Goal: Task Accomplishment & Management: Manage account settings

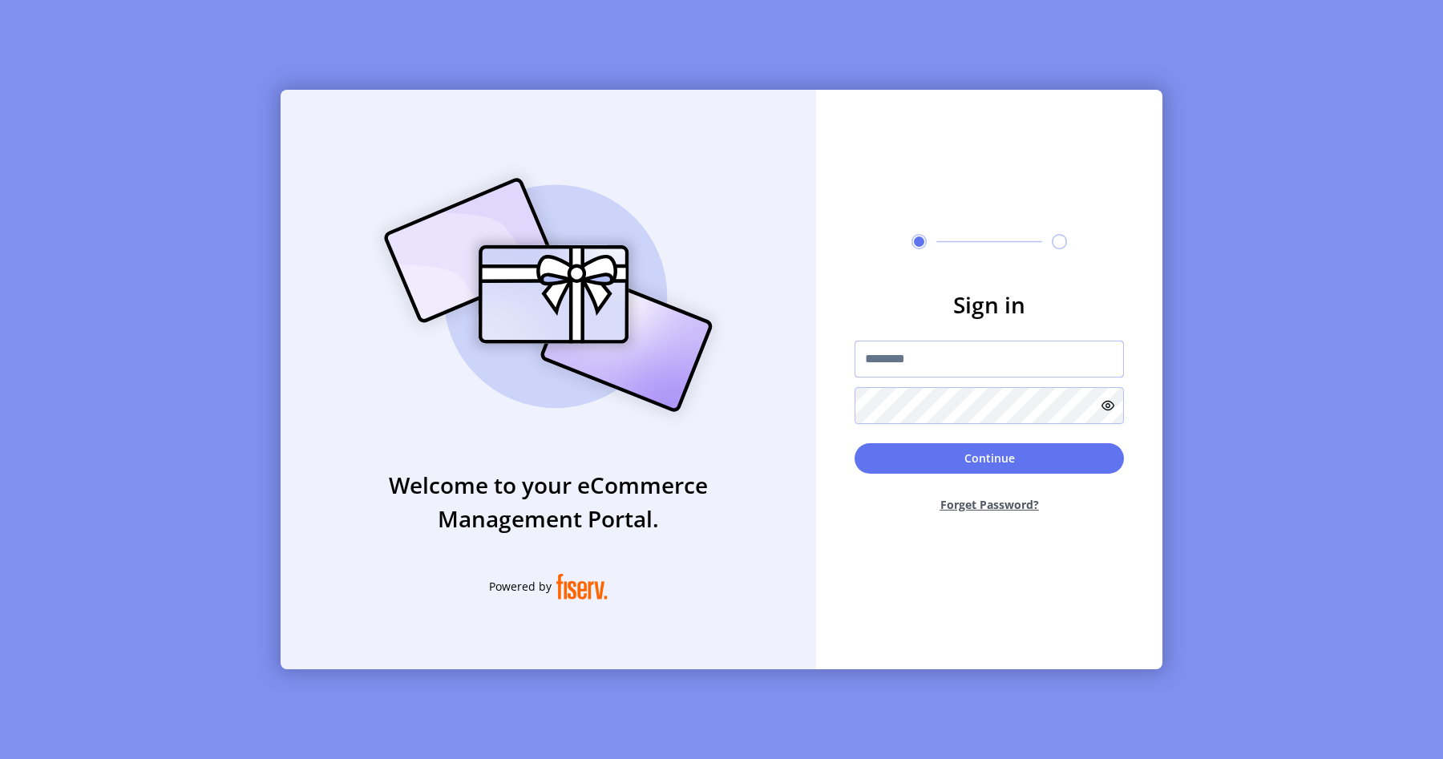
click at [907, 358] on input "text" at bounding box center [988, 359] width 269 height 37
type input "**********"
click at [1071, 454] on button "Continue" at bounding box center [988, 458] width 269 height 30
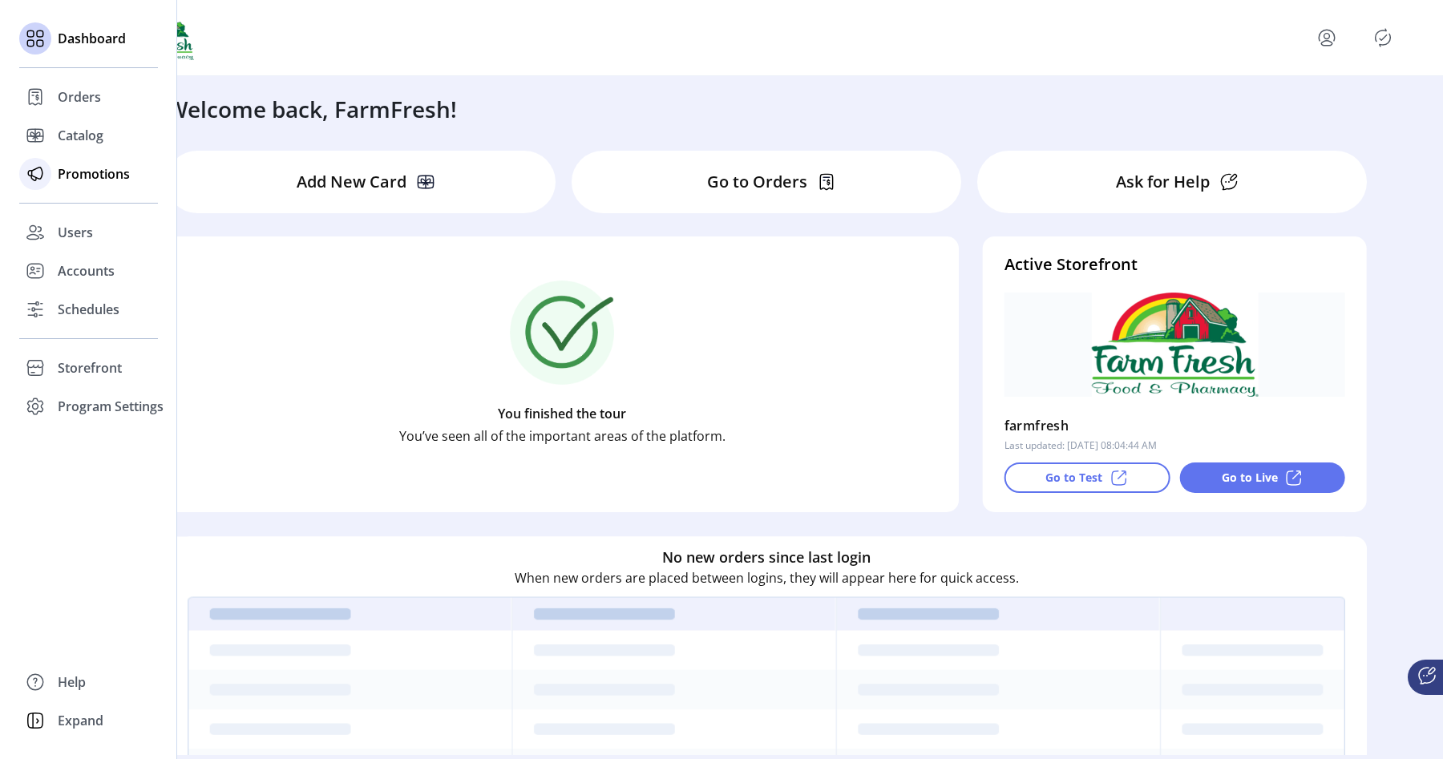
click at [65, 179] on span "Promotions" at bounding box center [94, 173] width 72 height 19
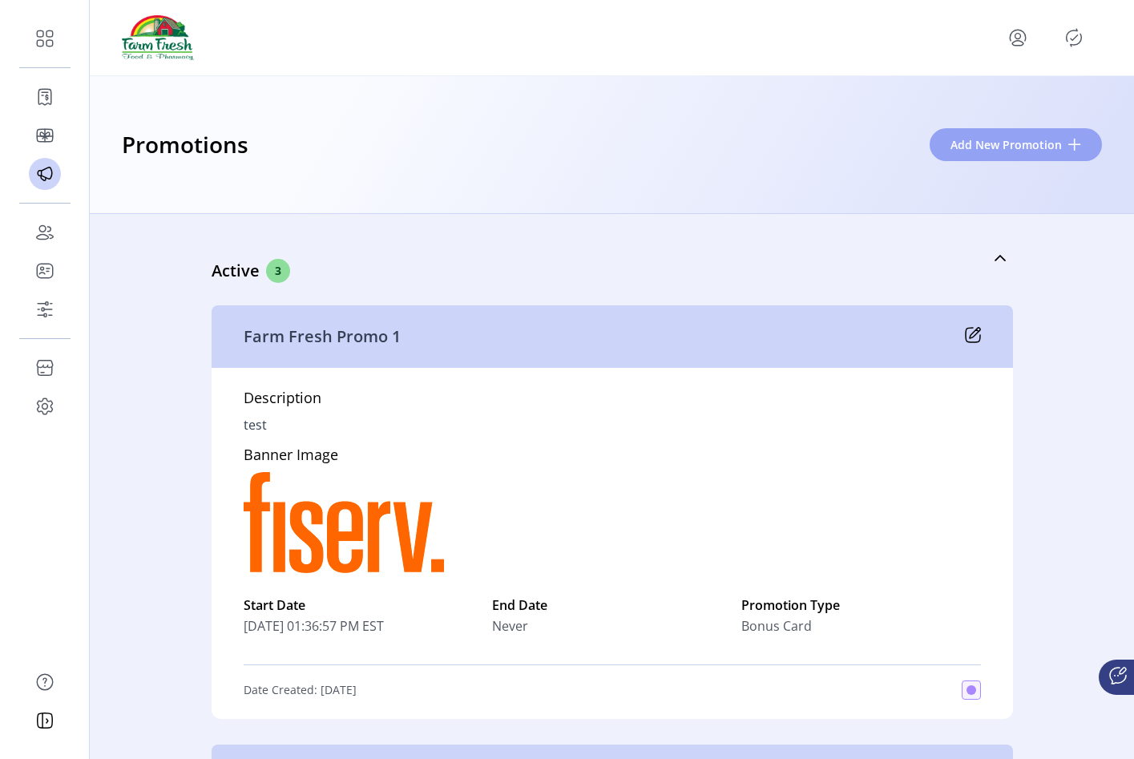
click at [1030, 147] on span "Add New Promotion" at bounding box center [1006, 144] width 111 height 17
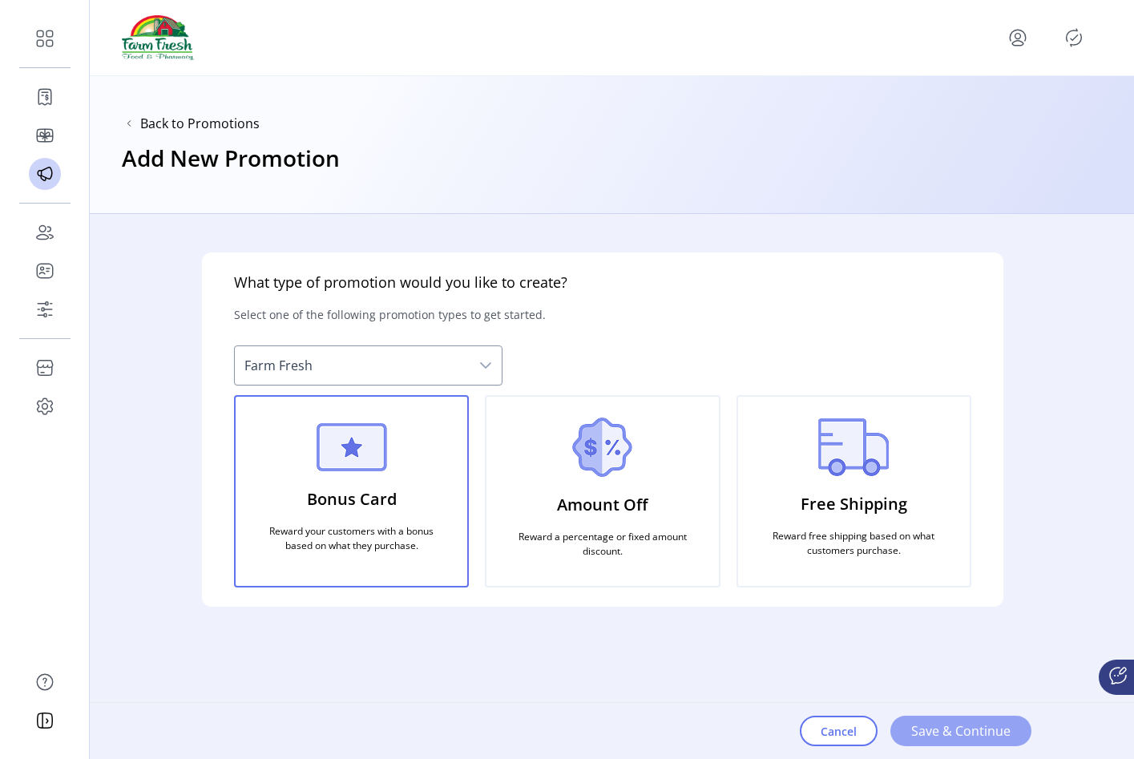
click at [927, 731] on span "Save & Continue" at bounding box center [960, 730] width 99 height 19
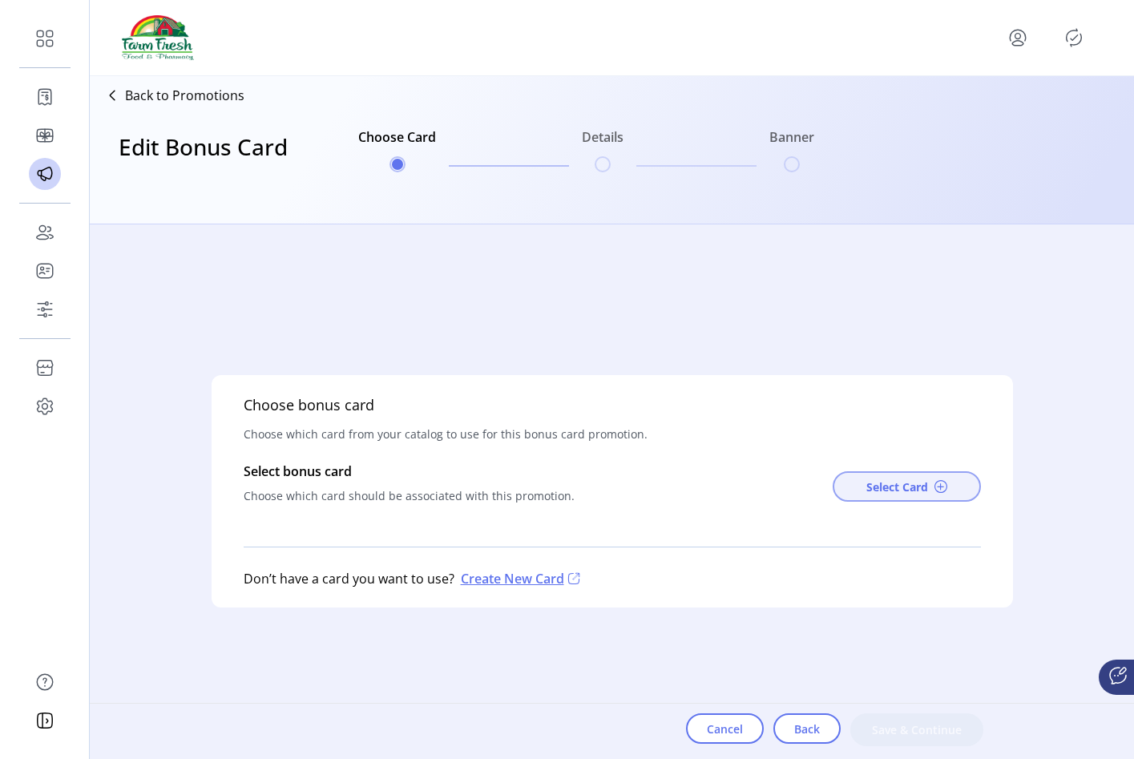
click at [848, 487] on button "Select Card" at bounding box center [907, 486] width 148 height 30
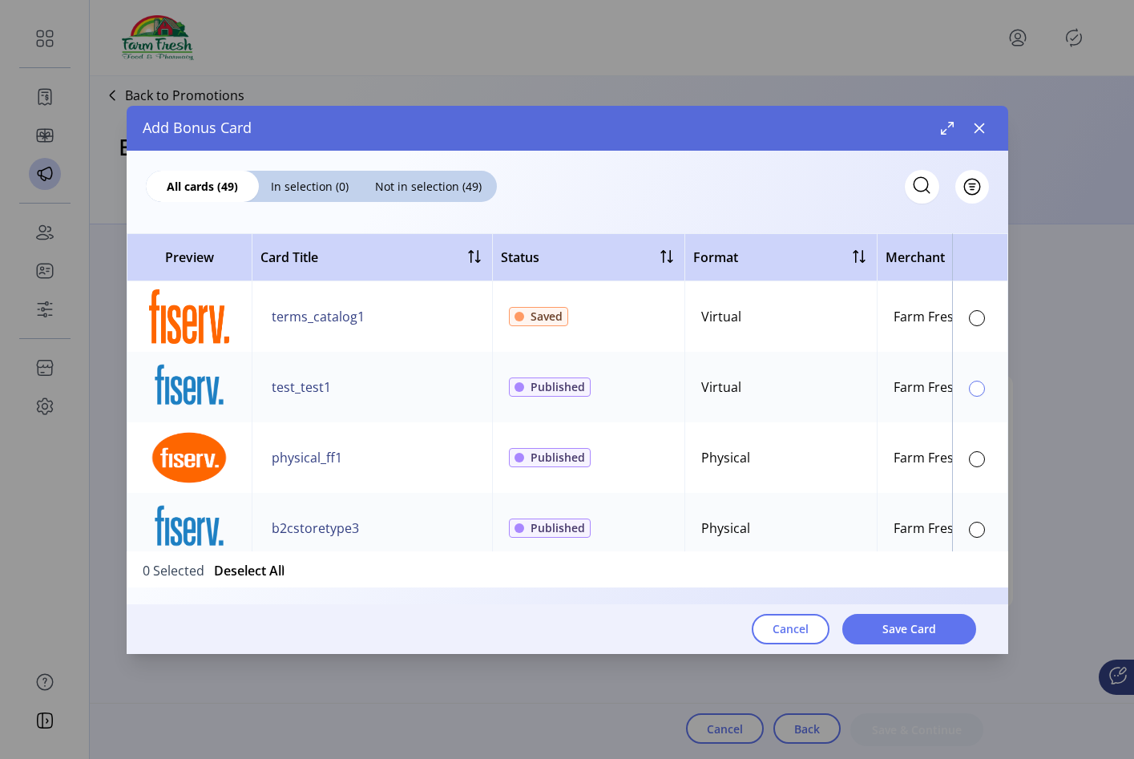
click at [969, 381] on div at bounding box center [977, 389] width 16 height 16
click at [928, 624] on span "Save Card" at bounding box center [909, 628] width 54 height 17
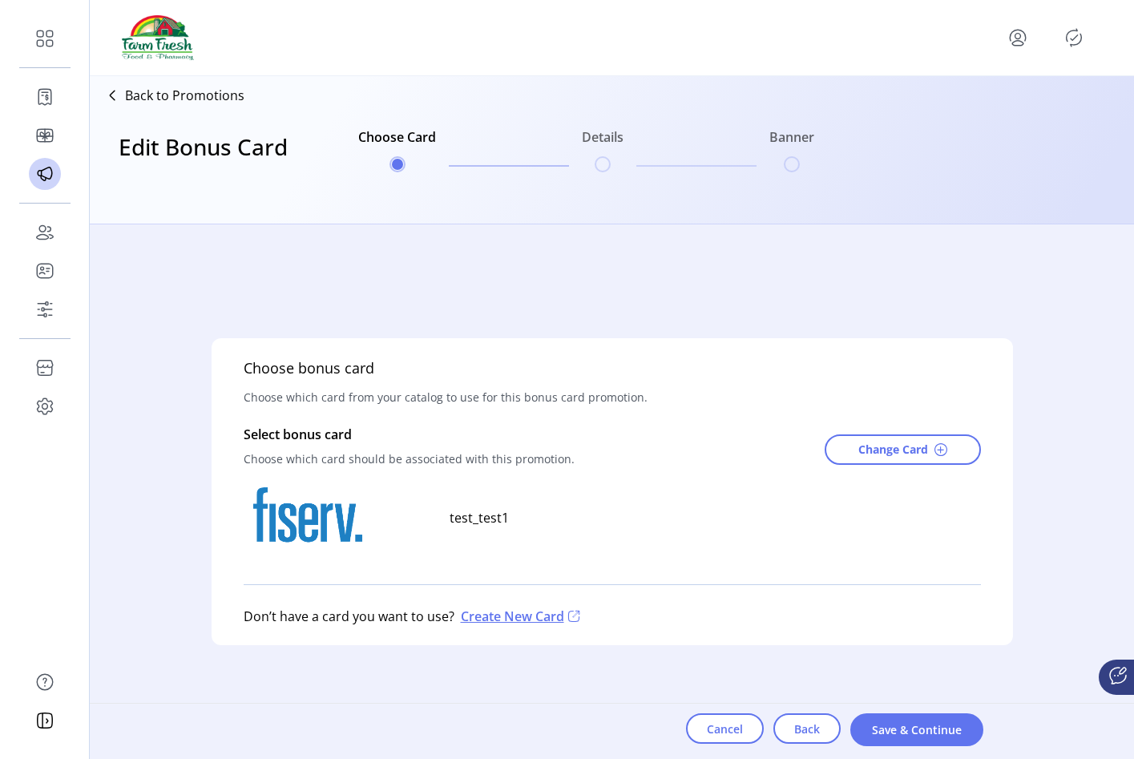
click at [1066, 43] on icon "Publisher Panel" at bounding box center [1074, 38] width 26 height 26
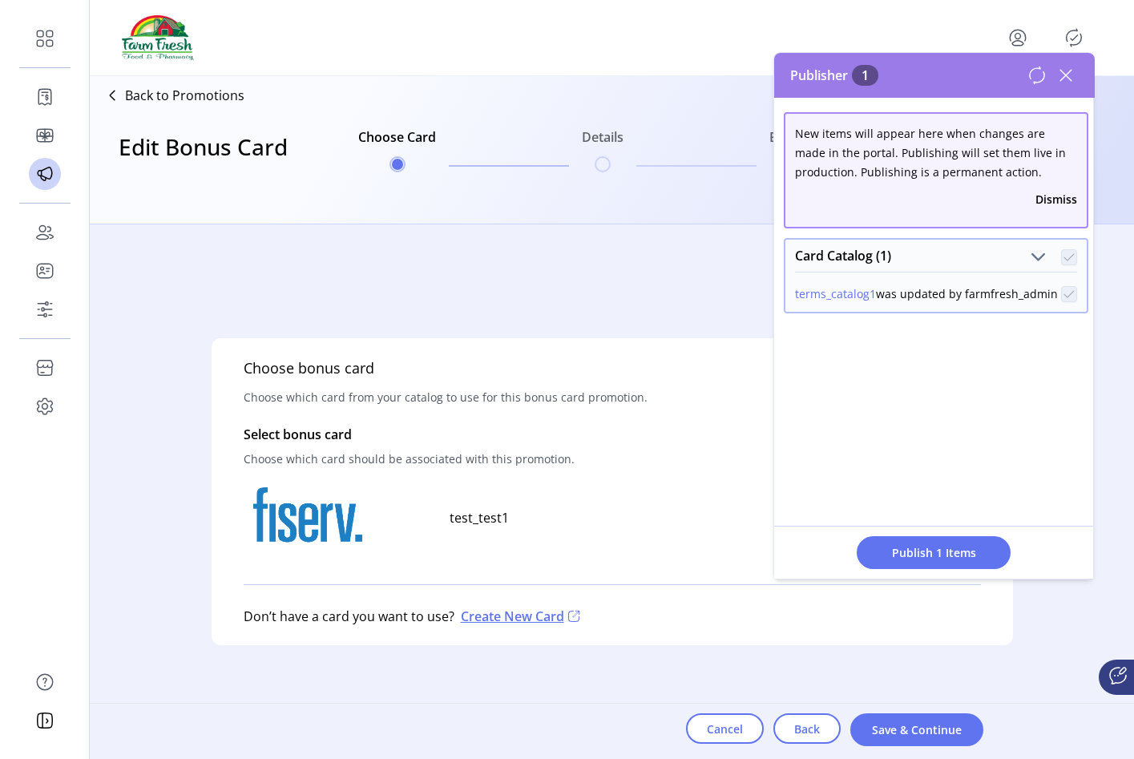
click at [1061, 293] on p-checkbox at bounding box center [1069, 293] width 16 height 17
click at [1024, 355] on div "New items will appear here when changes are made in the portal. Publishing will…" at bounding box center [934, 338] width 321 height 481
click at [945, 549] on span "Publish 1 Items" at bounding box center [934, 552] width 112 height 17
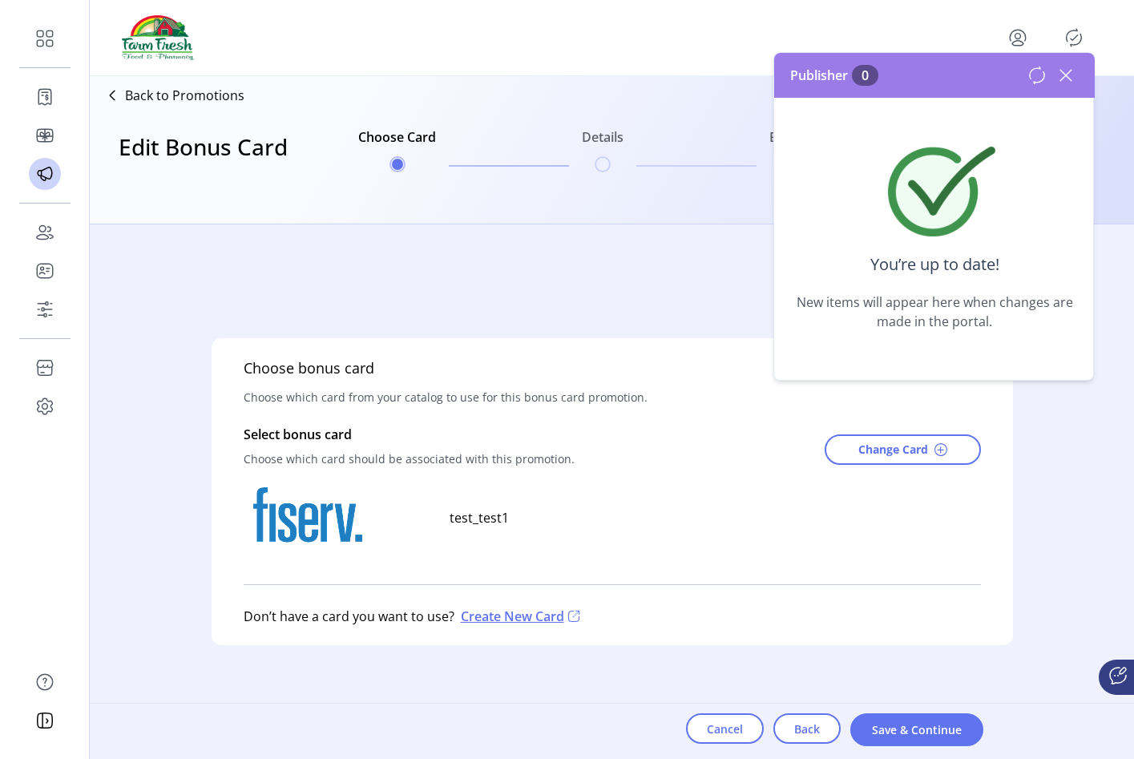
click at [1060, 70] on icon at bounding box center [1065, 75] width 11 height 11
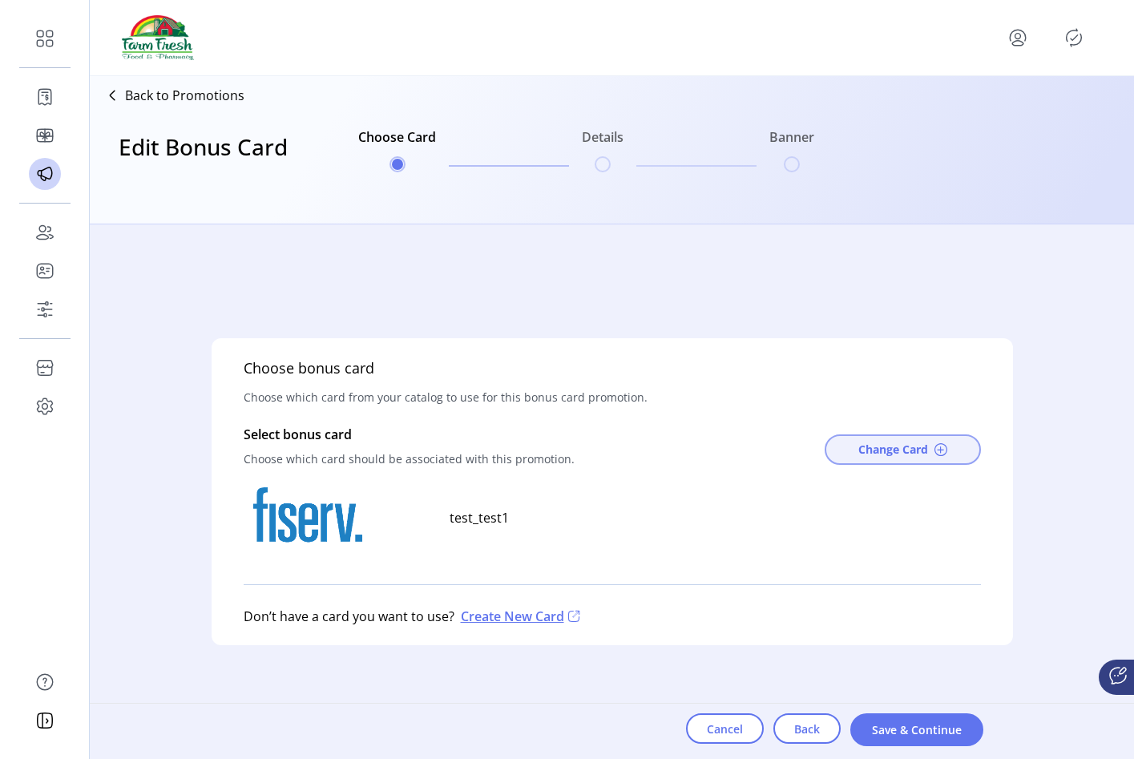
click at [890, 448] on span "Change Card" at bounding box center [893, 449] width 70 height 17
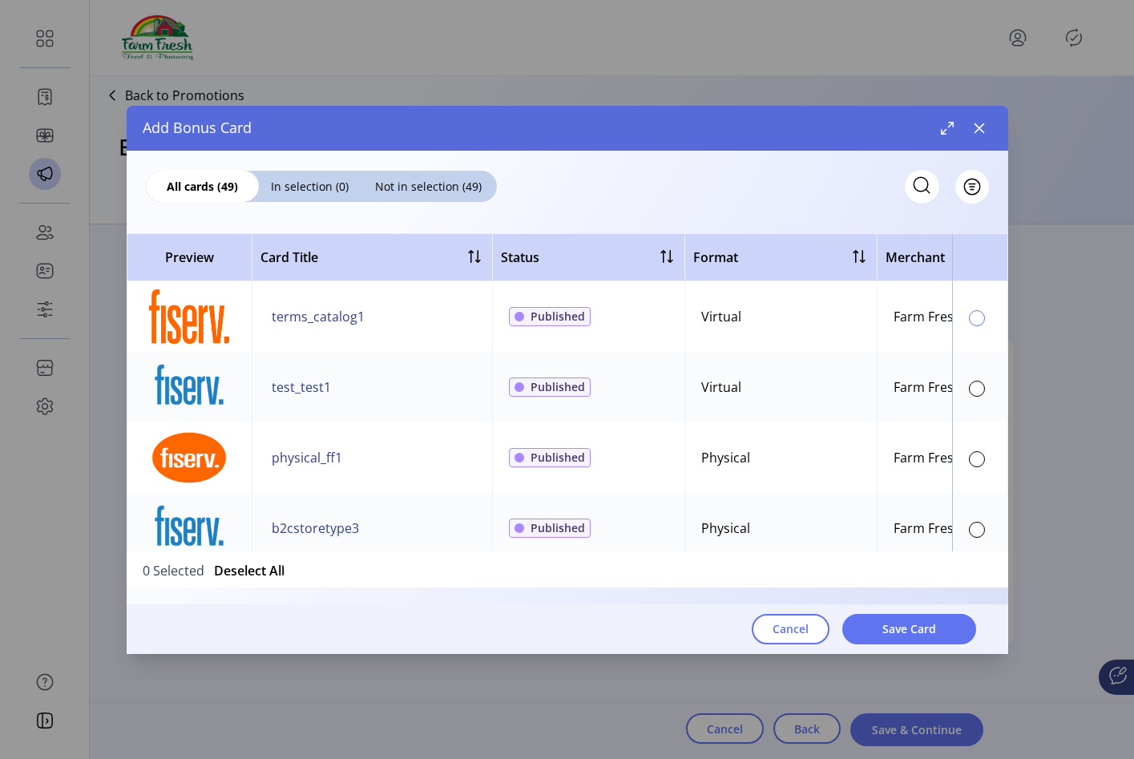
click at [969, 321] on div at bounding box center [977, 318] width 16 height 16
click at [938, 638] on button "Save Card" at bounding box center [909, 629] width 134 height 30
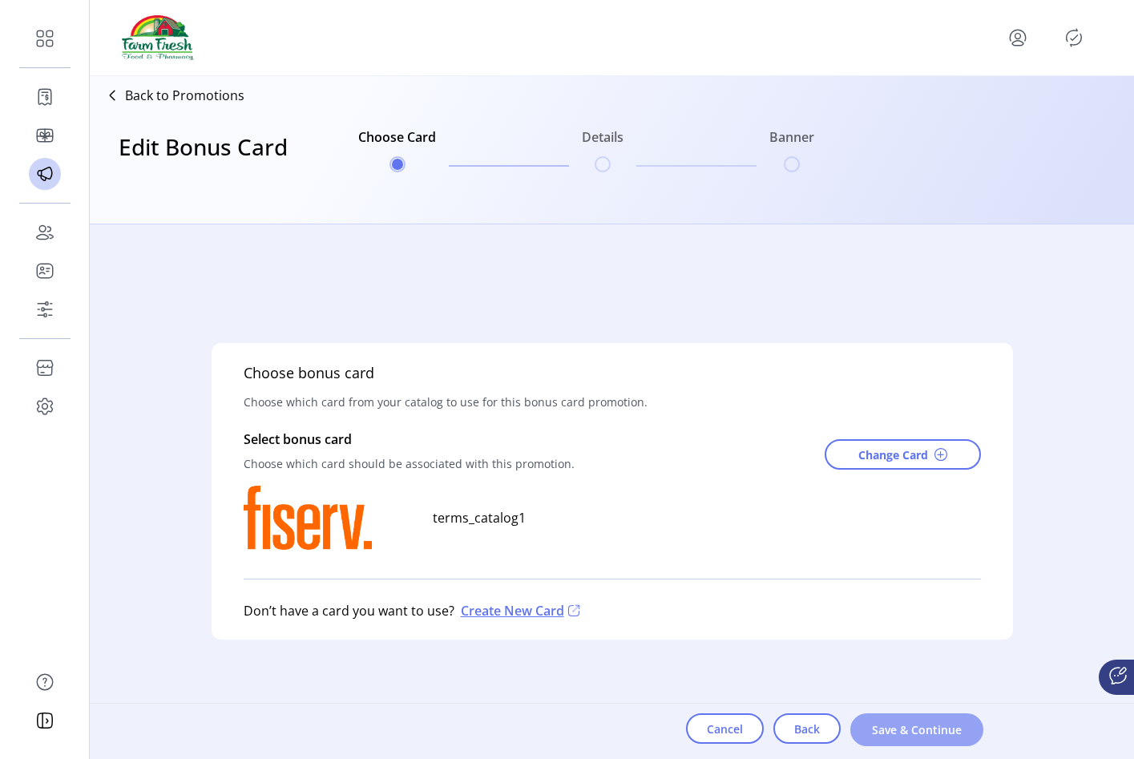
click at [871, 729] on span "Save & Continue" at bounding box center [916, 729] width 91 height 17
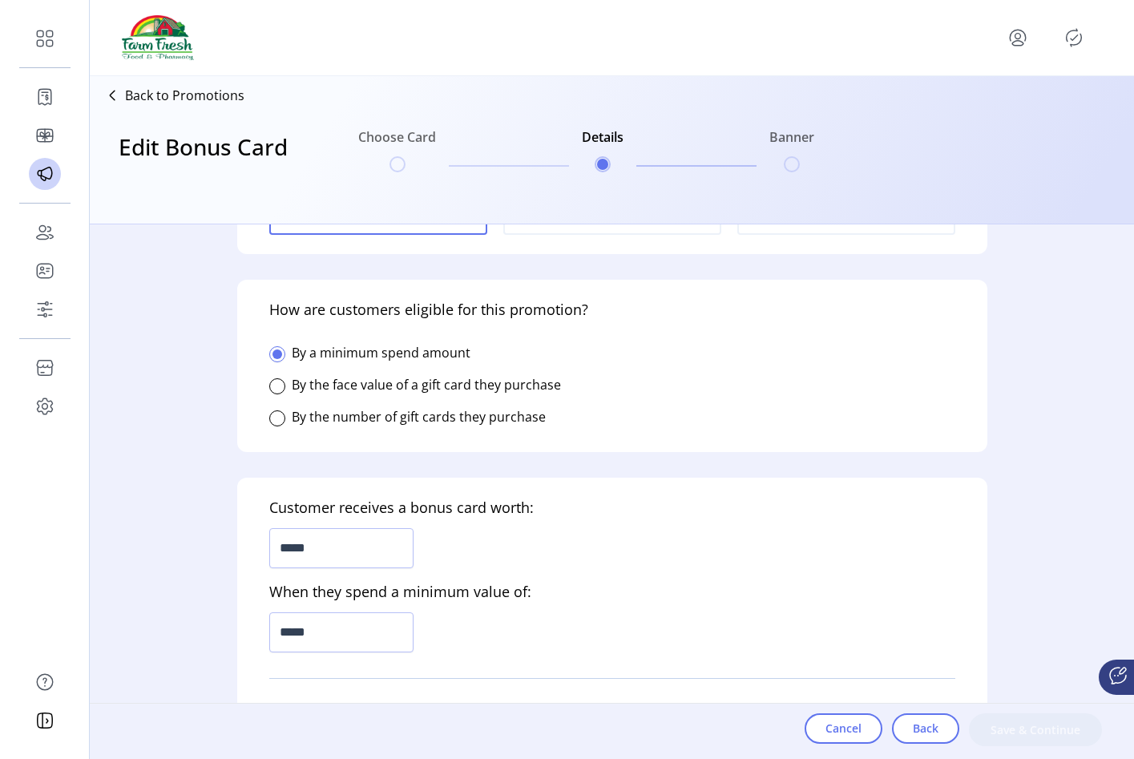
scroll to position [272, 0]
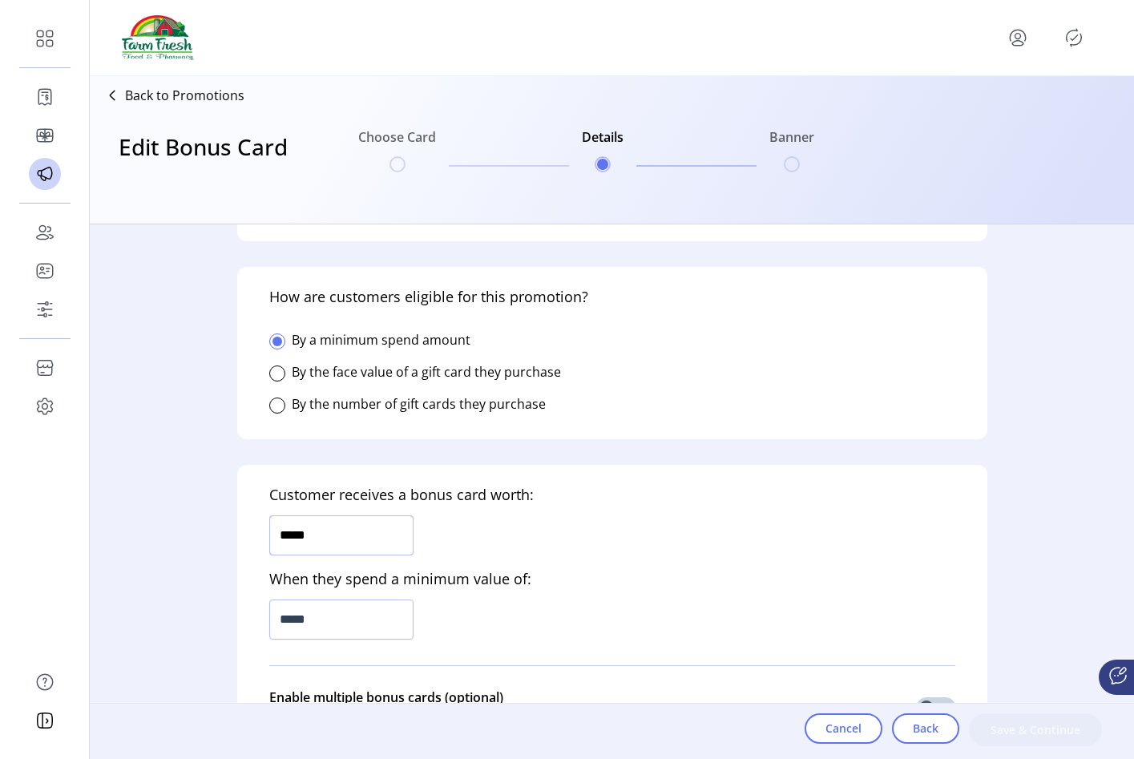
click at [341, 534] on input "*****" at bounding box center [341, 535] width 144 height 40
type input "*****"
click at [323, 616] on input "*****" at bounding box center [341, 620] width 144 height 40
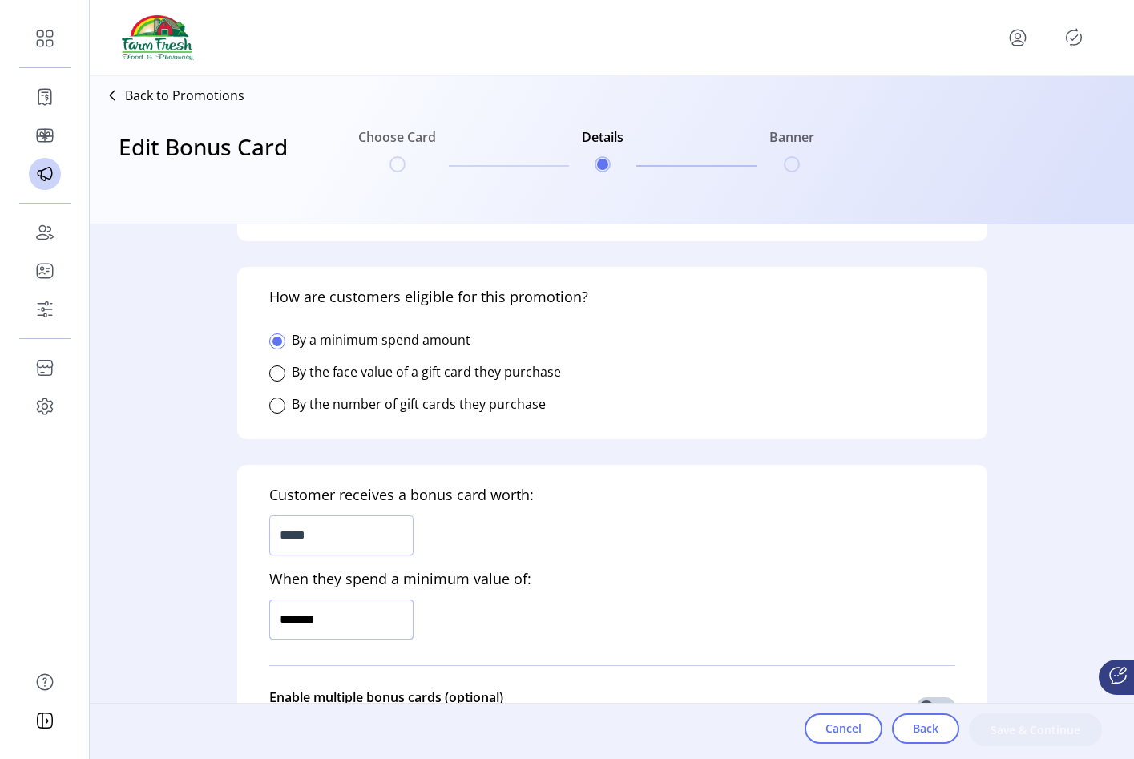
type input "*********"
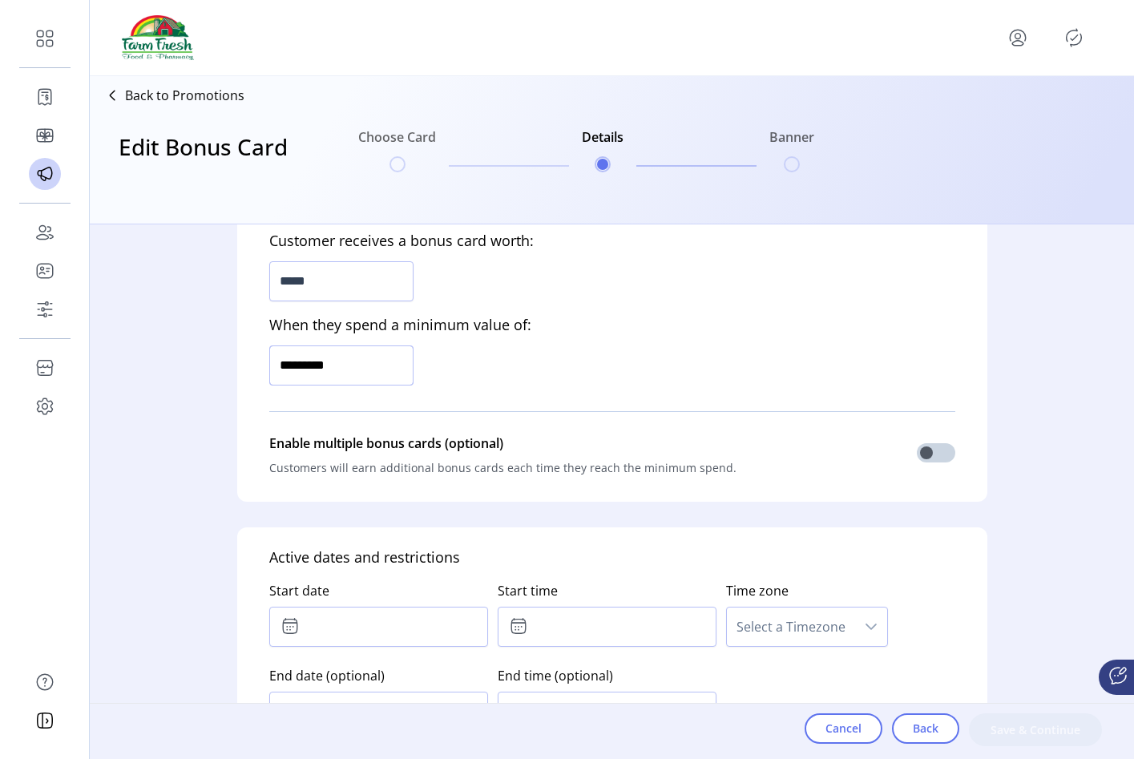
scroll to position [578, 0]
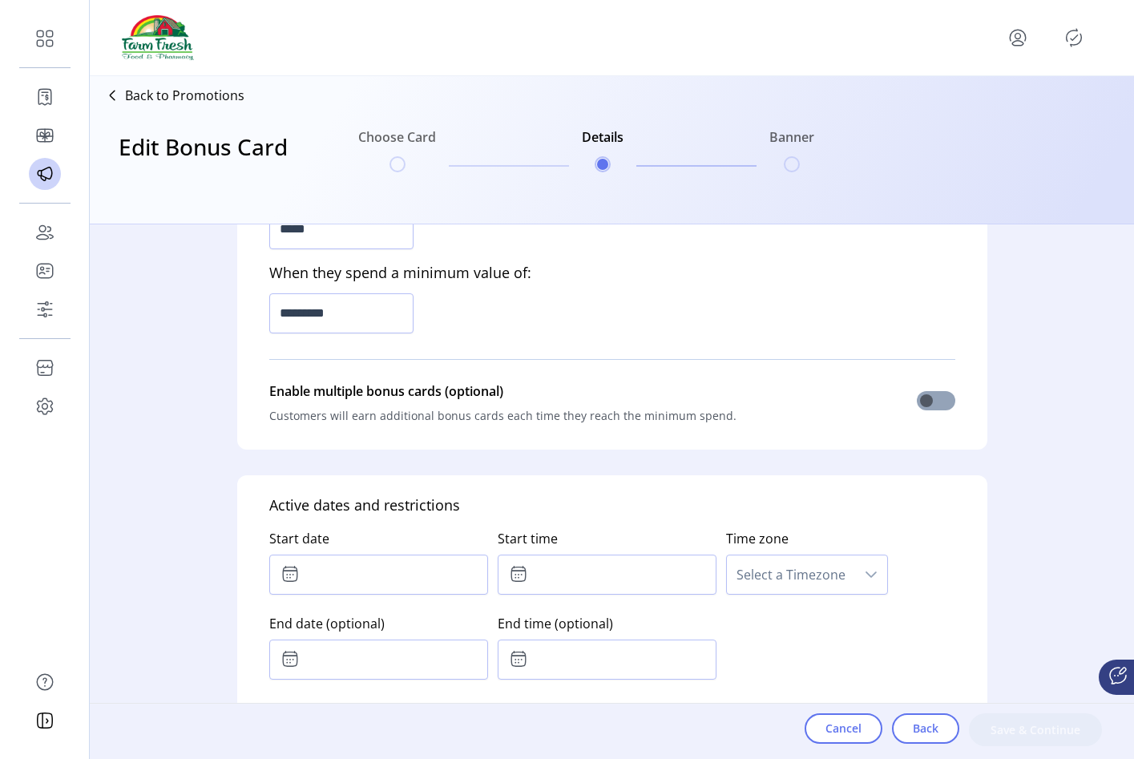
click at [919, 402] on span at bounding box center [936, 400] width 38 height 19
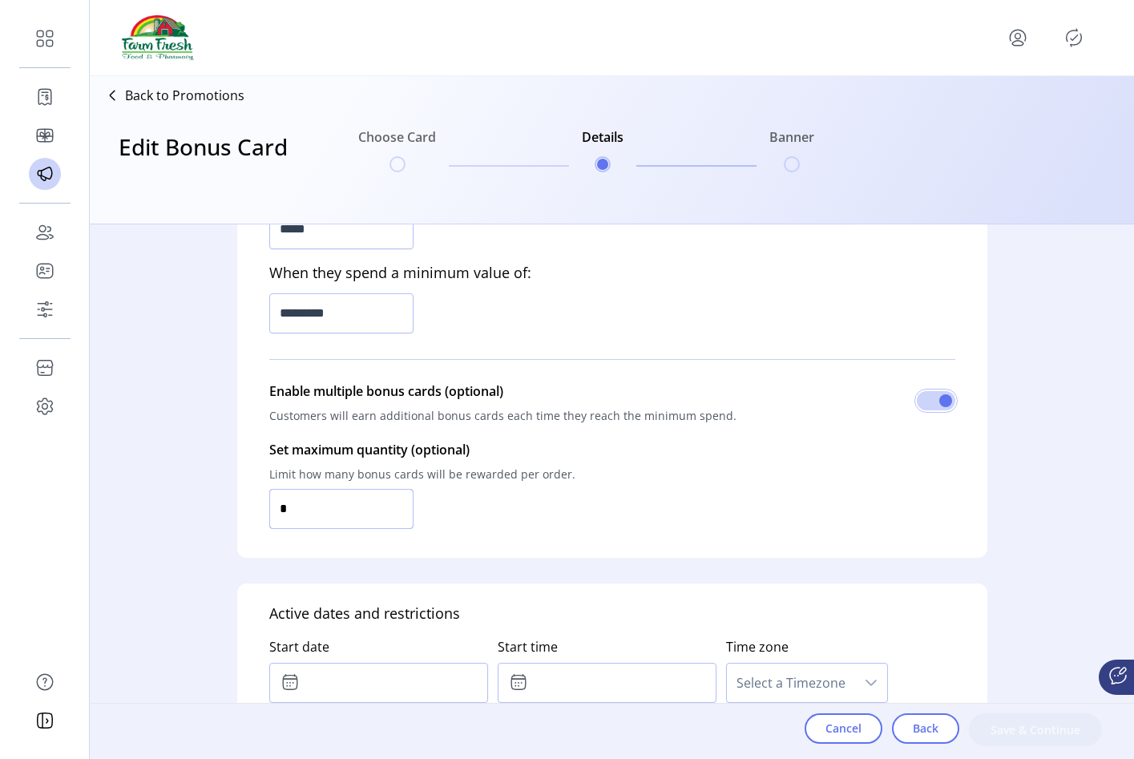
click at [329, 525] on input "*" at bounding box center [341, 509] width 144 height 40
type input "*"
click at [329, 525] on input "*" at bounding box center [341, 509] width 144 height 40
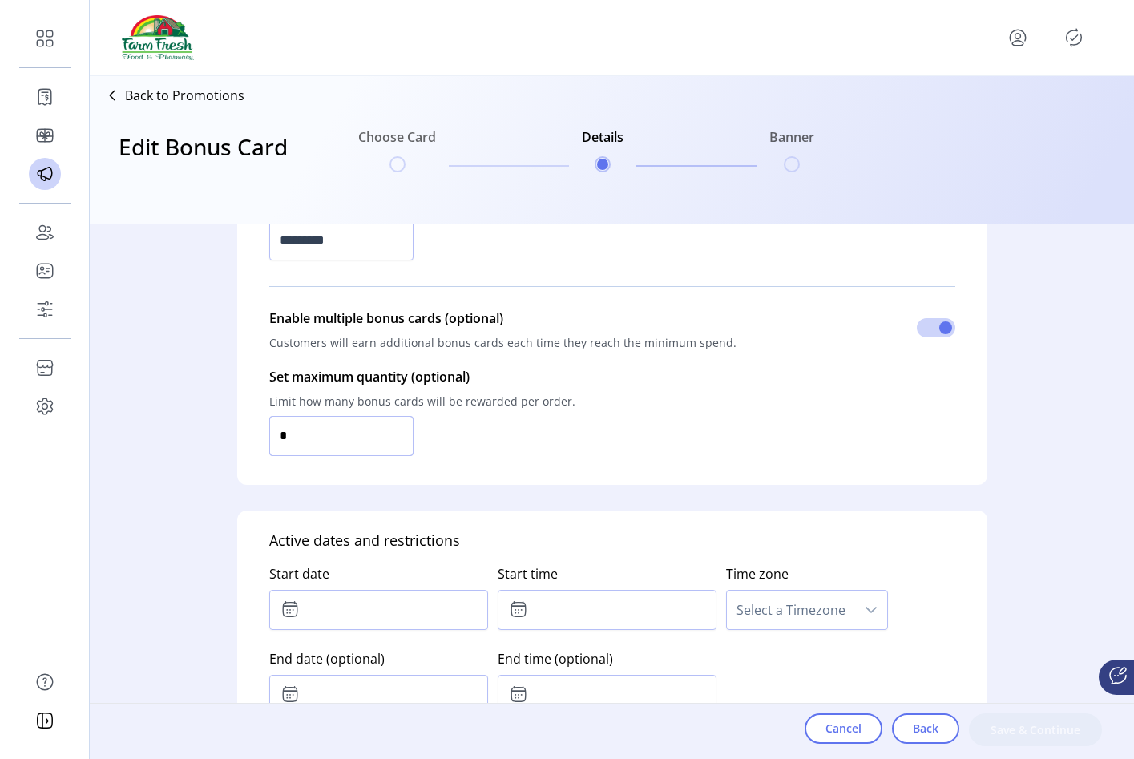
scroll to position [725, 0]
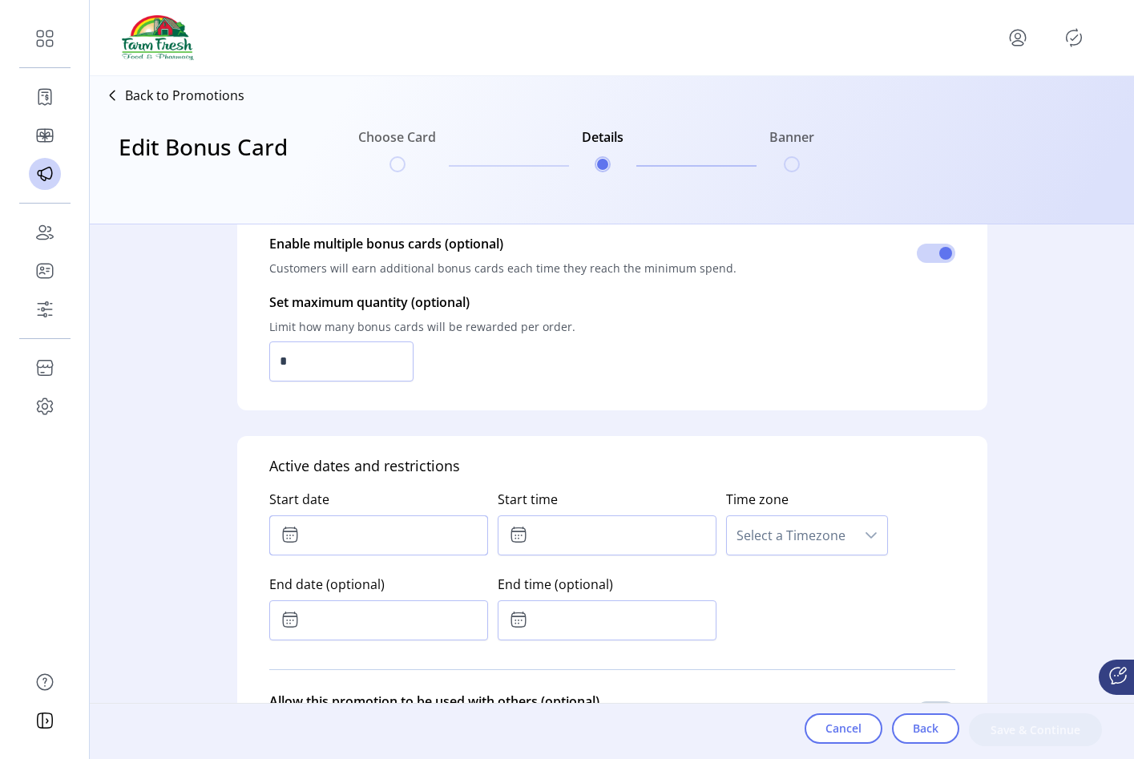
click at [353, 534] on input "text" at bounding box center [378, 535] width 219 height 40
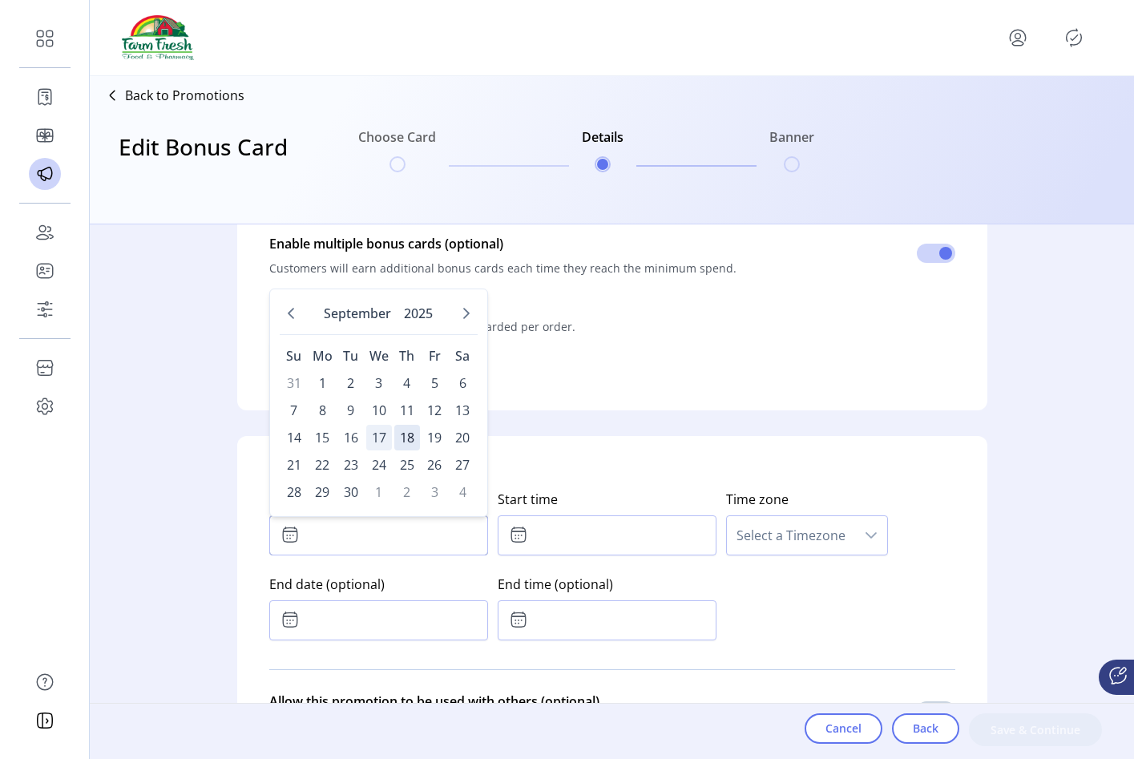
click at [378, 437] on span "17" at bounding box center [379, 438] width 26 height 26
type input "**********"
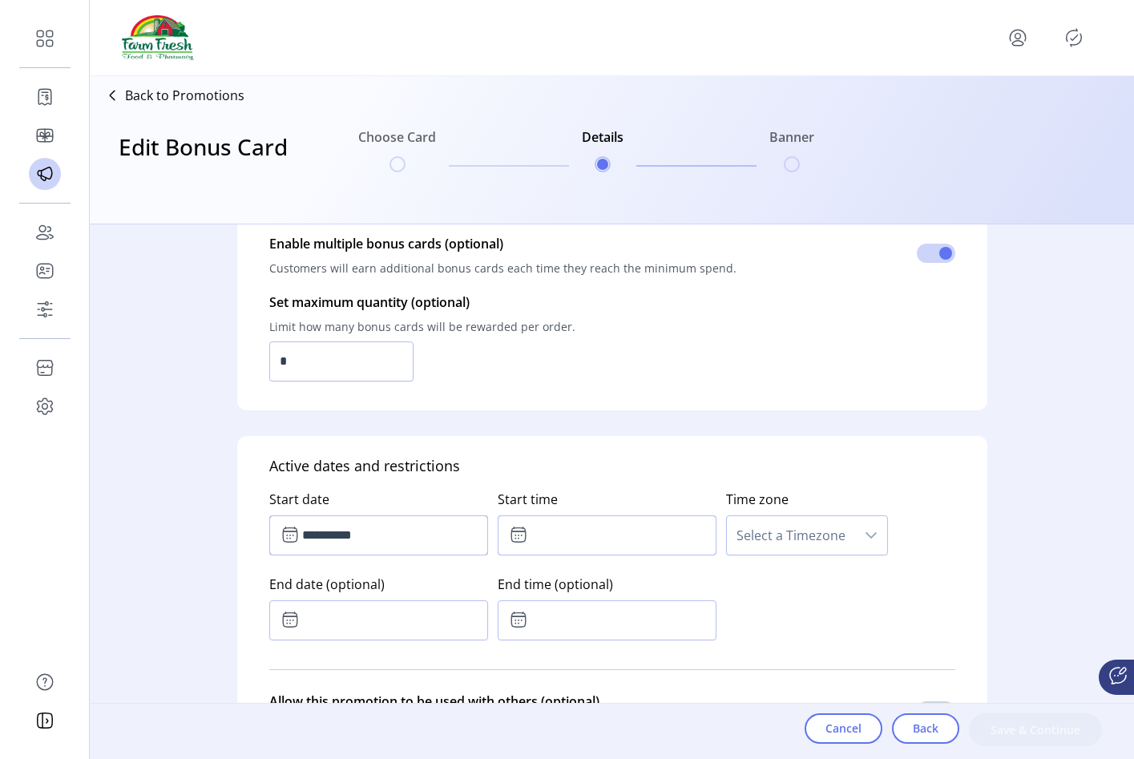
click at [576, 549] on input "text" at bounding box center [607, 535] width 219 height 40
click at [631, 588] on button "Next Minute" at bounding box center [632, 578] width 22 height 22
type input "*****"
click at [775, 530] on span "Select a Timezone" at bounding box center [791, 535] width 128 height 38
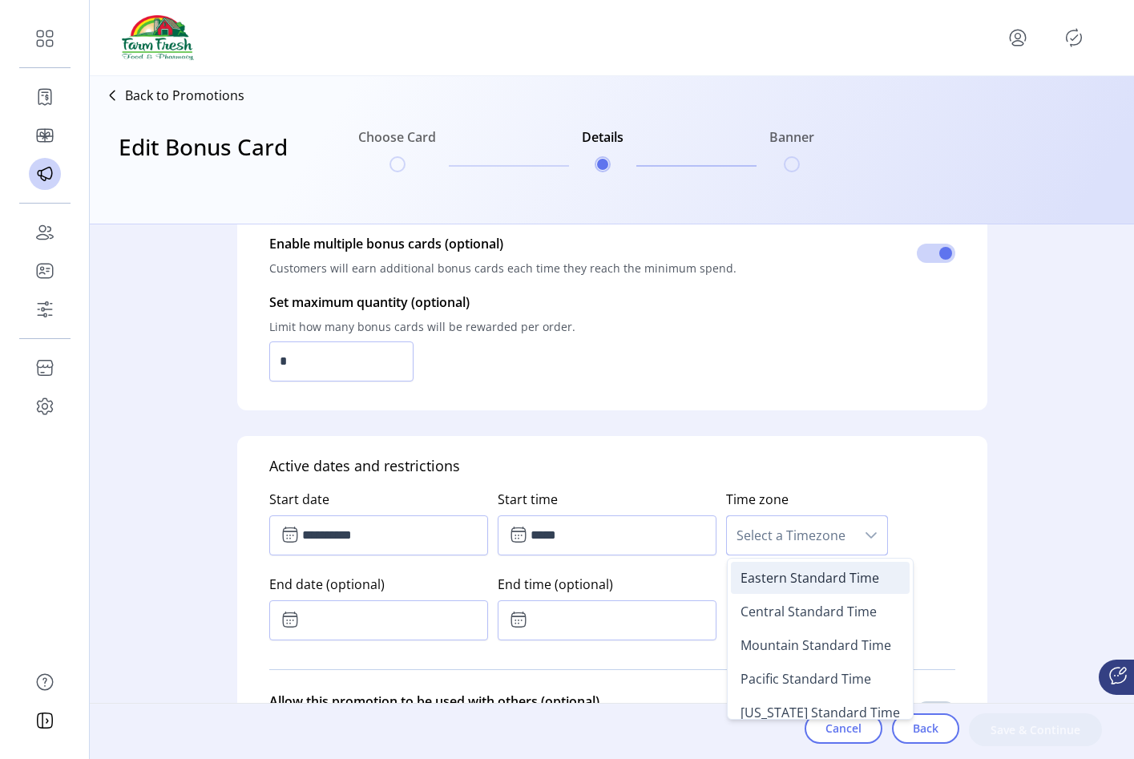
click at [763, 583] on span "Eastern Standard Time" at bounding box center [810, 578] width 139 height 18
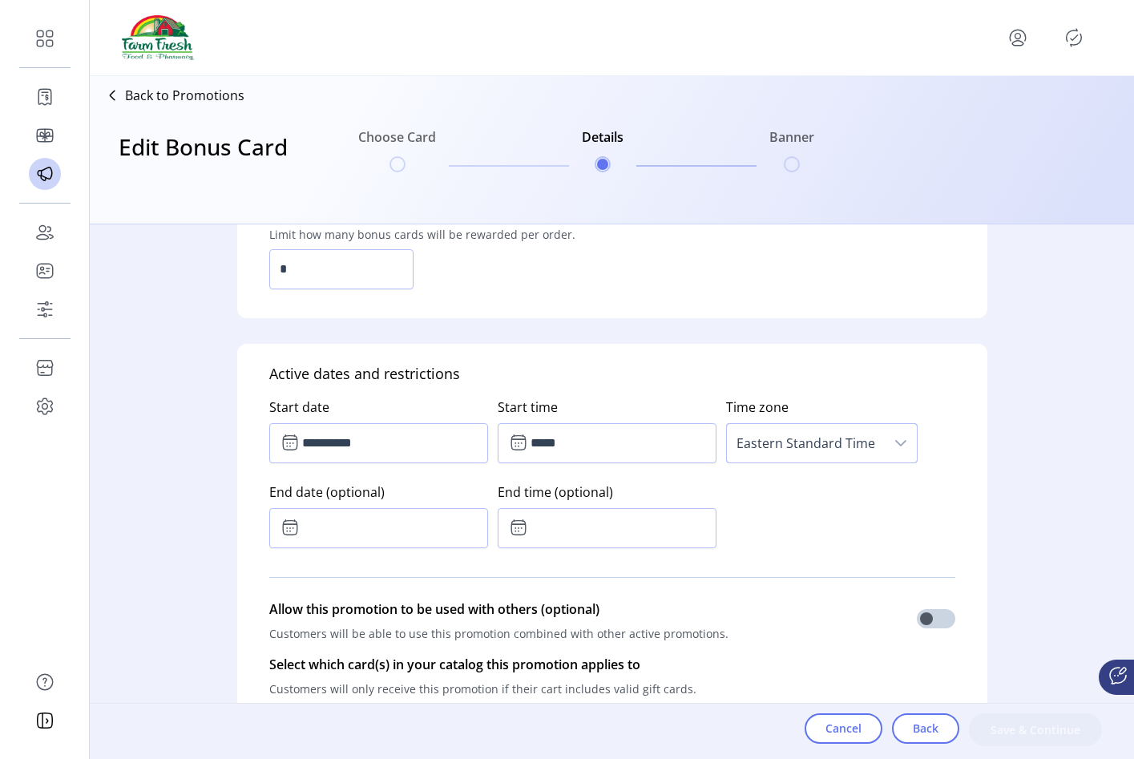
scroll to position [923, 0]
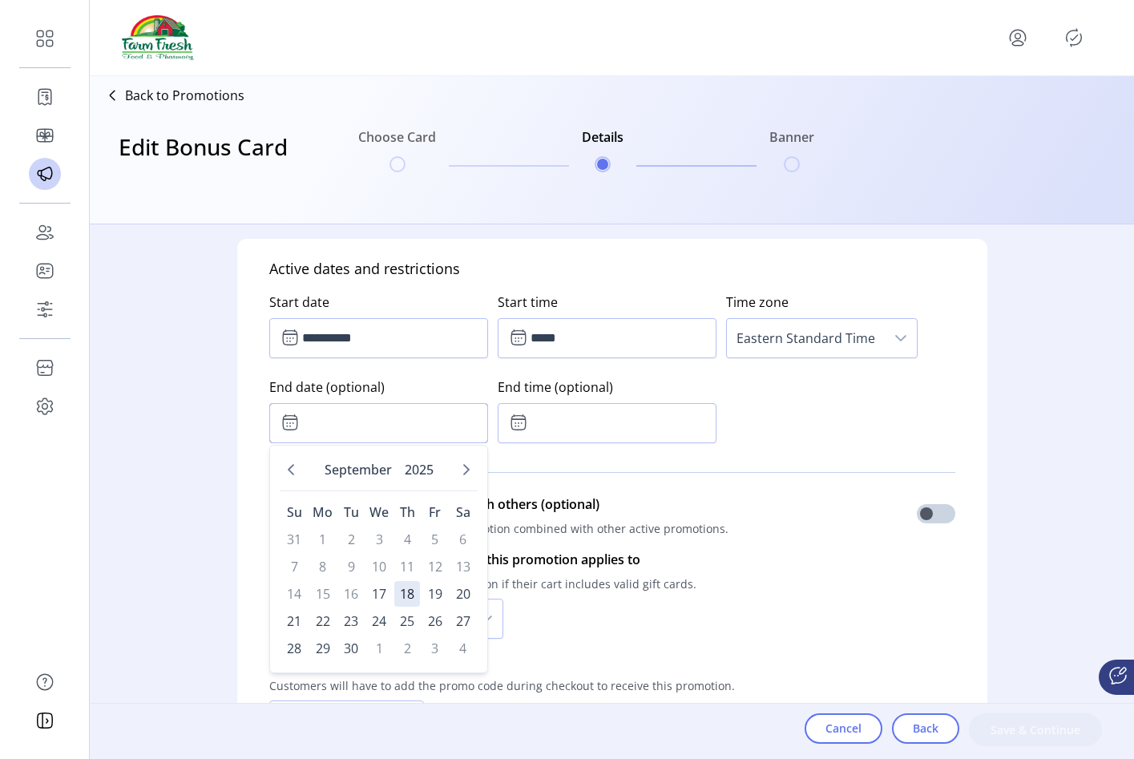
click at [351, 407] on input "text" at bounding box center [378, 423] width 219 height 40
click at [440, 588] on span "19" at bounding box center [435, 594] width 26 height 26
type input "**********"
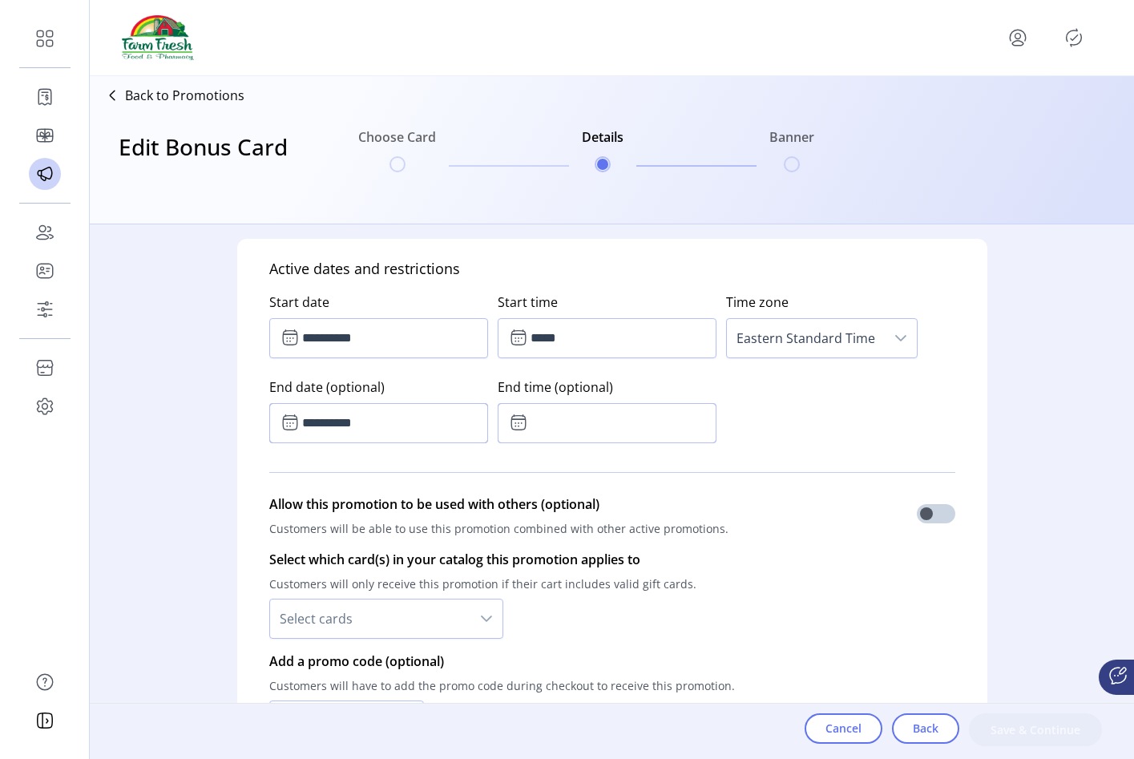
click at [627, 425] on input "text" at bounding box center [607, 423] width 219 height 40
click at [622, 503] on button "Previous Minute" at bounding box center [632, 510] width 22 height 22
type input "*****"
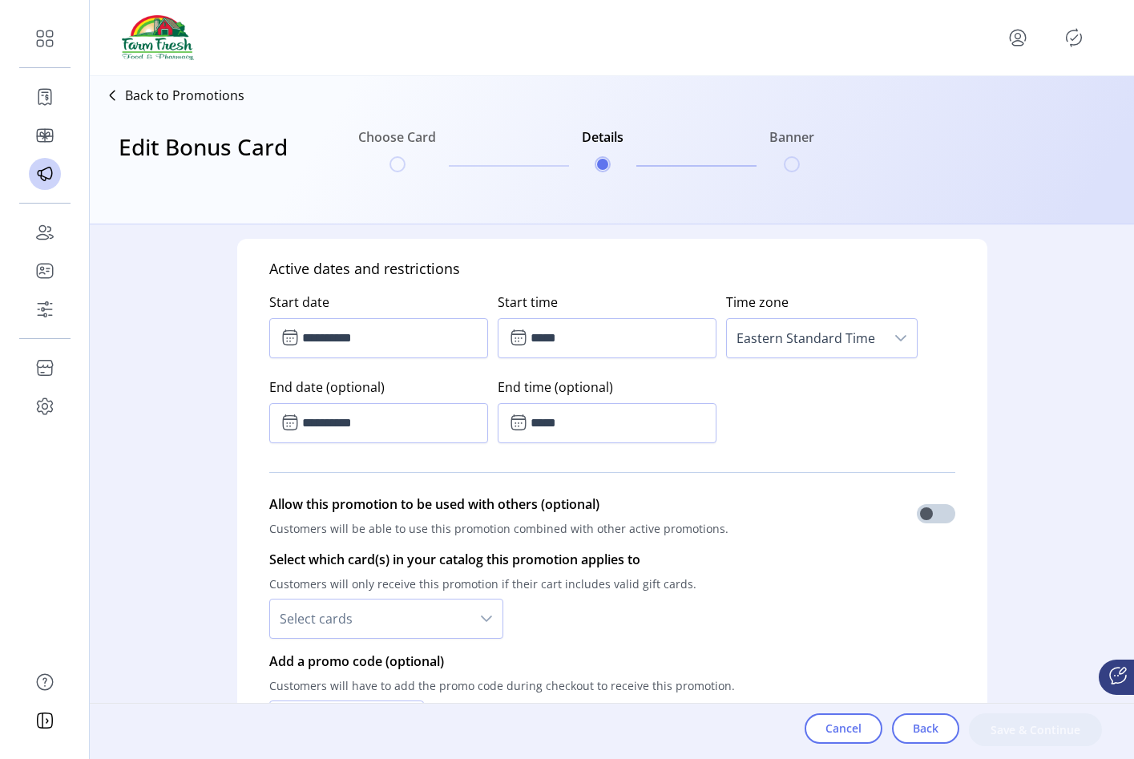
click at [829, 424] on div "**********" at bounding box center [612, 365] width 686 height 170
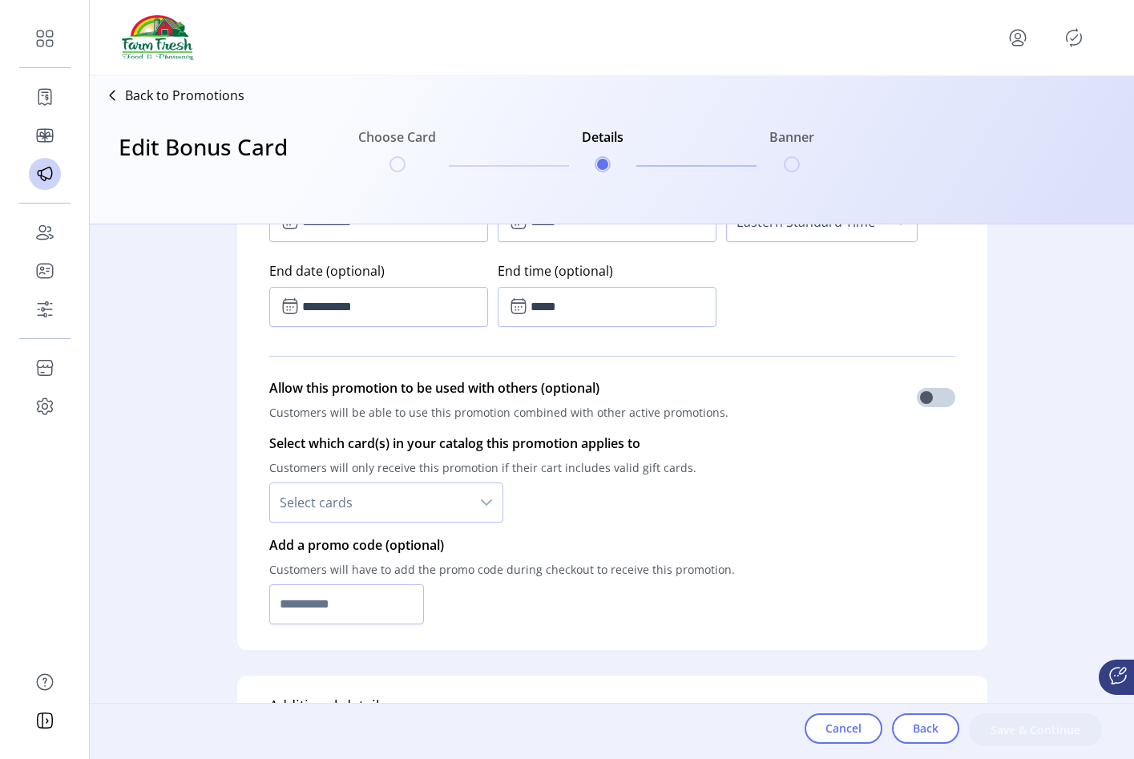
scroll to position [1056, 0]
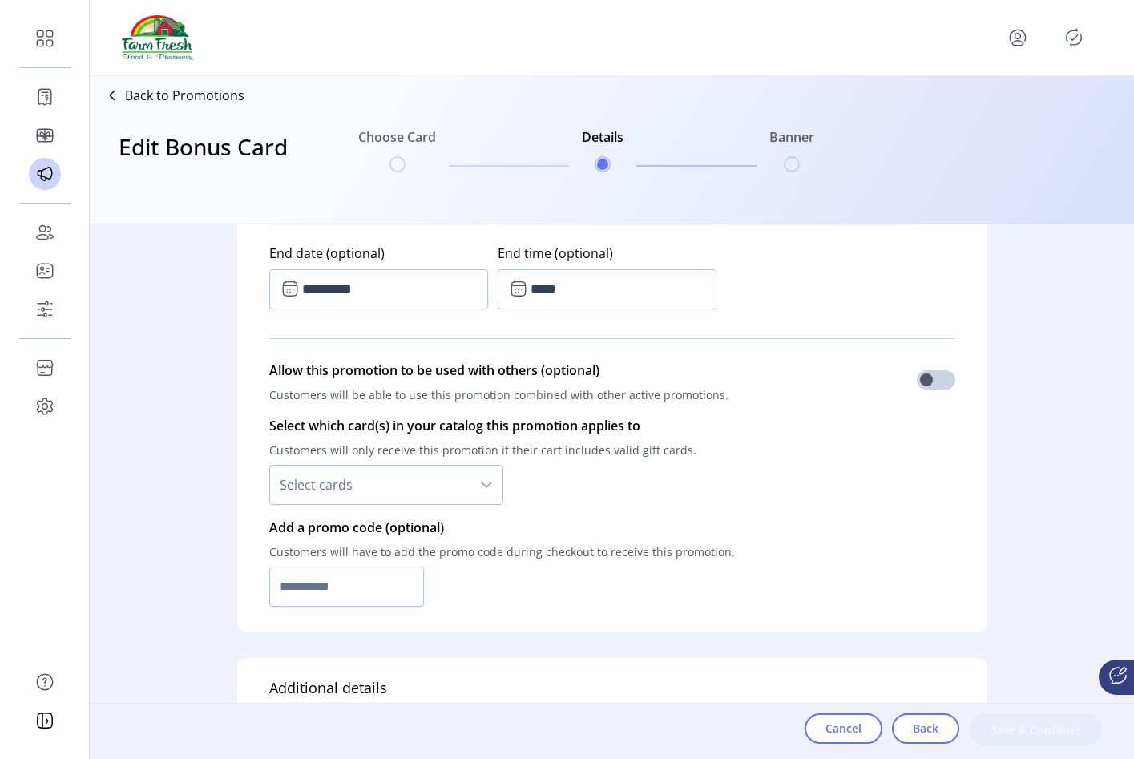
click at [486, 490] on icon "dropdown trigger" at bounding box center [486, 485] width 13 height 13
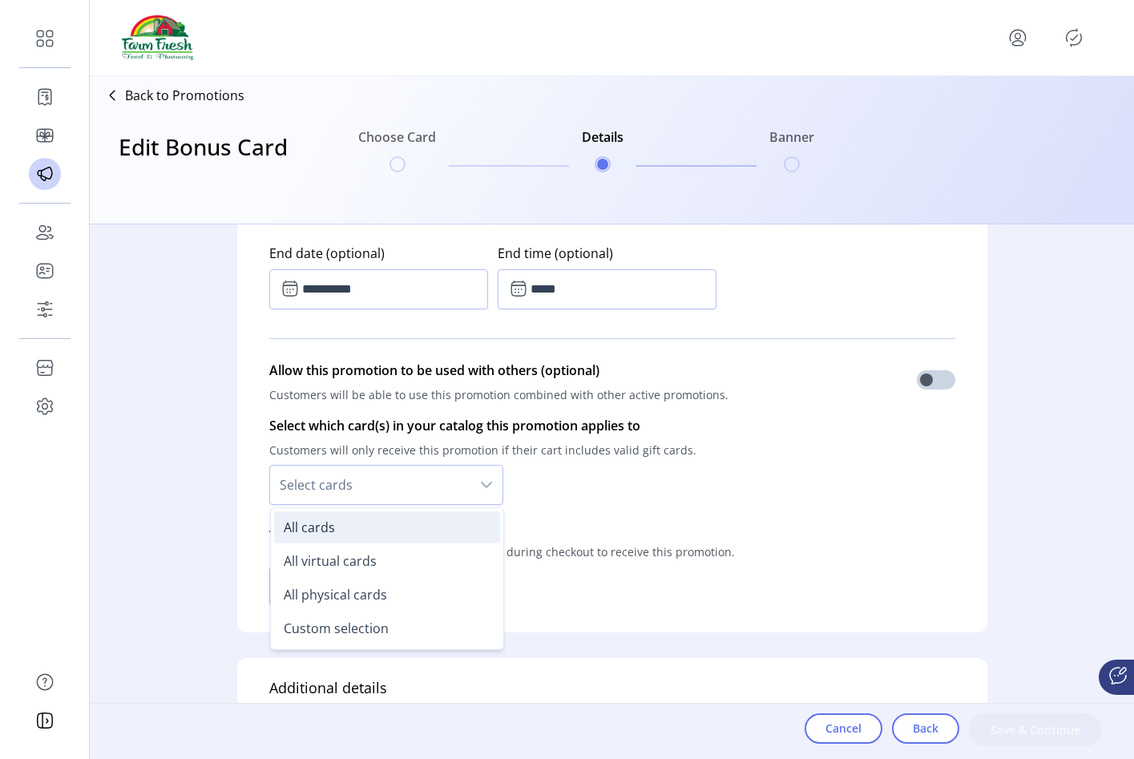
click at [440, 538] on li "All cards" at bounding box center [387, 527] width 226 height 32
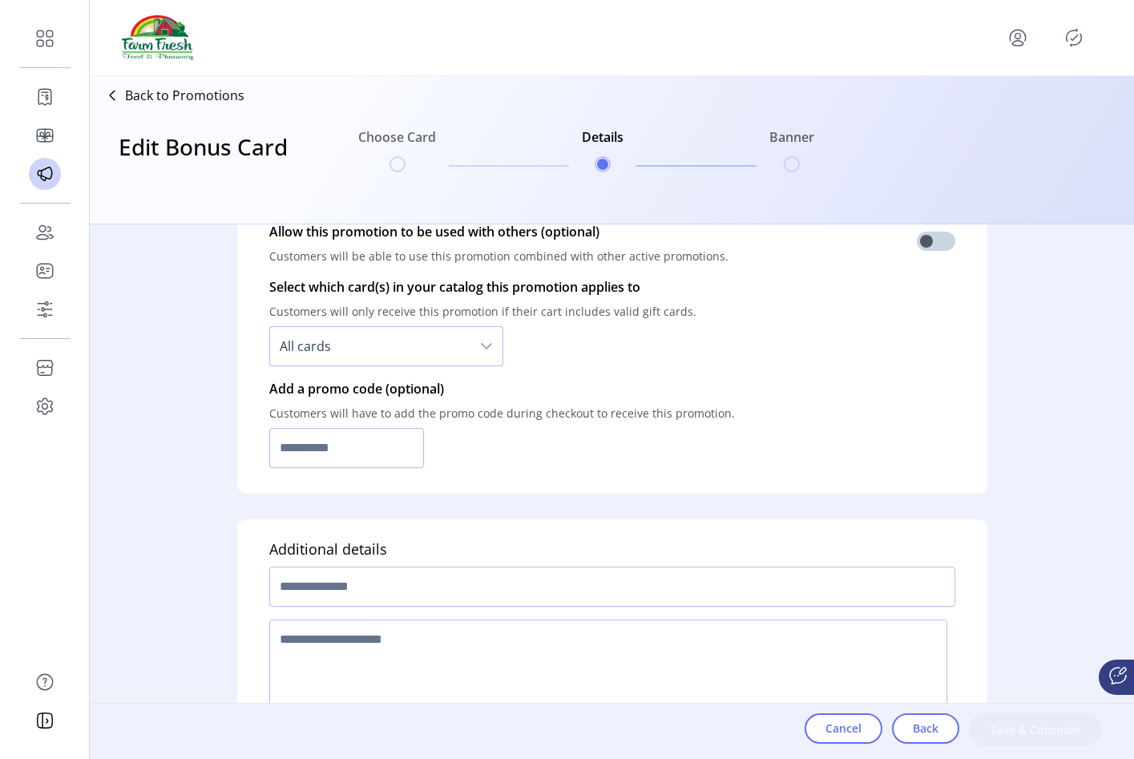
scroll to position [1209, 0]
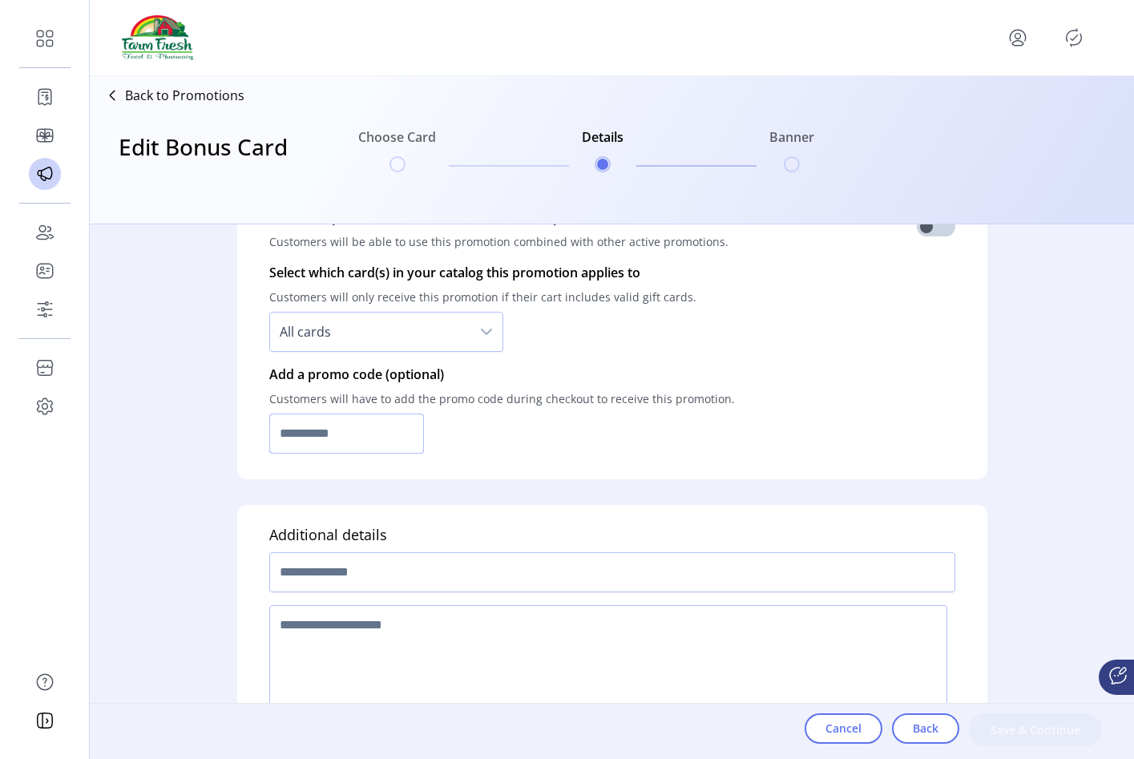
click at [365, 432] on input "text" at bounding box center [346, 434] width 155 height 40
type input "*********"
click at [355, 566] on input "text" at bounding box center [612, 572] width 686 height 40
type input "**********"
click at [370, 640] on textarea at bounding box center [608, 663] width 678 height 117
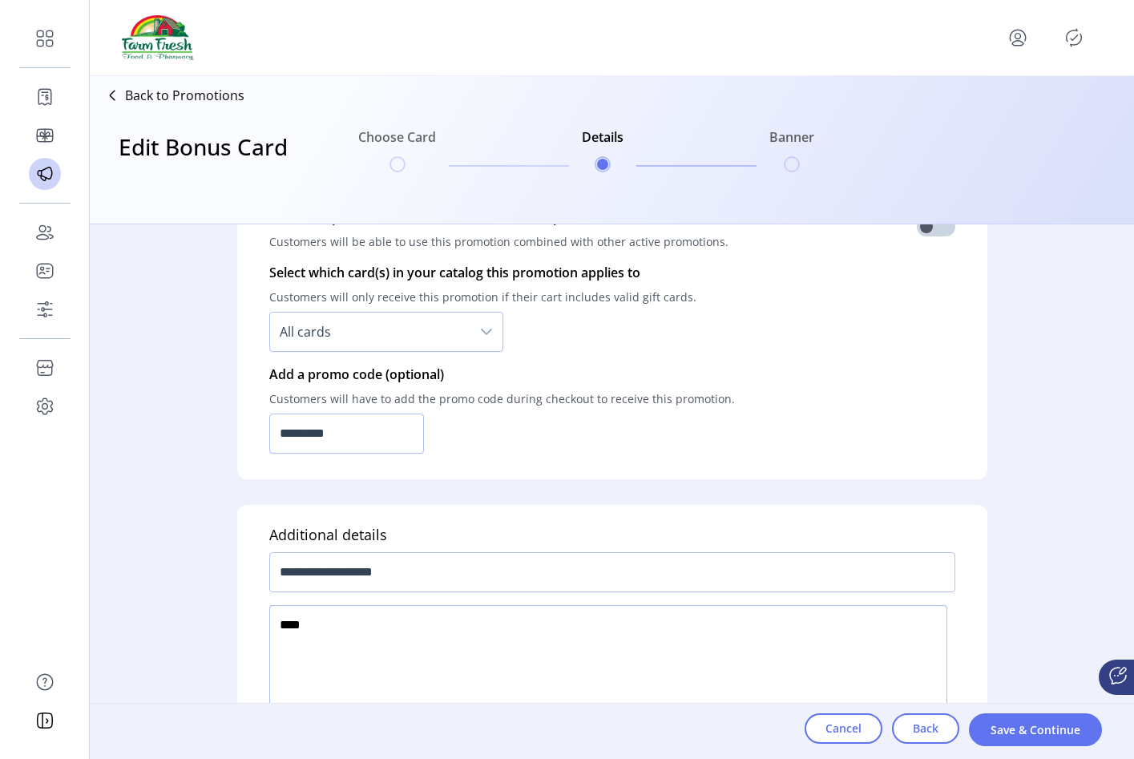
type textarea "****"
click at [1042, 747] on div "Cancel Back Save & Continue" at bounding box center [969, 731] width 329 height 55
click at [1038, 739] on button "Save & Continue" at bounding box center [1035, 729] width 133 height 33
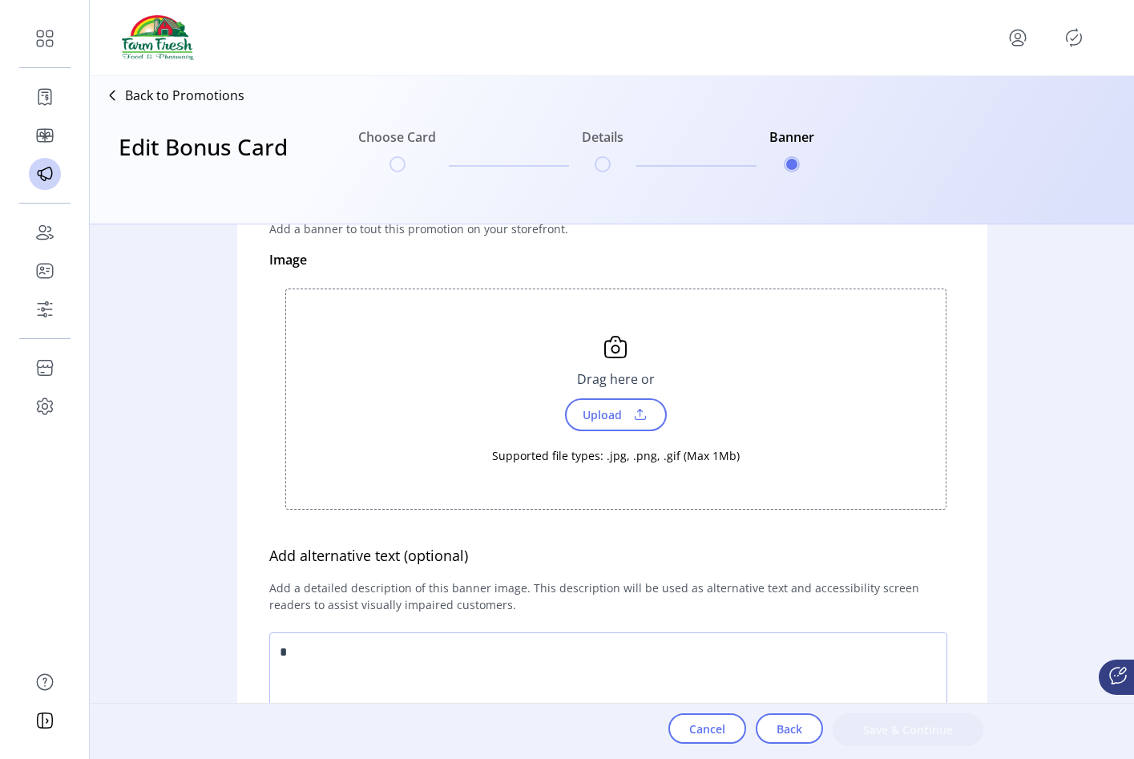
scroll to position [0, 0]
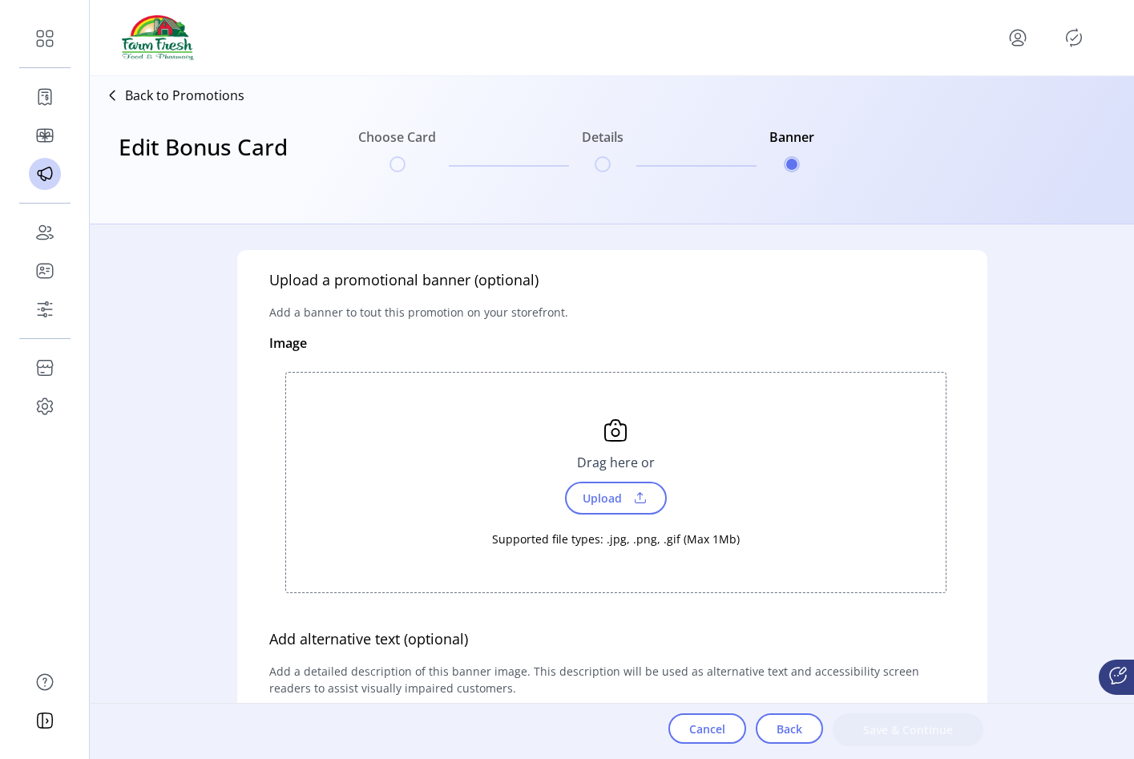
click at [598, 485] on span "Upload" at bounding box center [616, 498] width 102 height 33
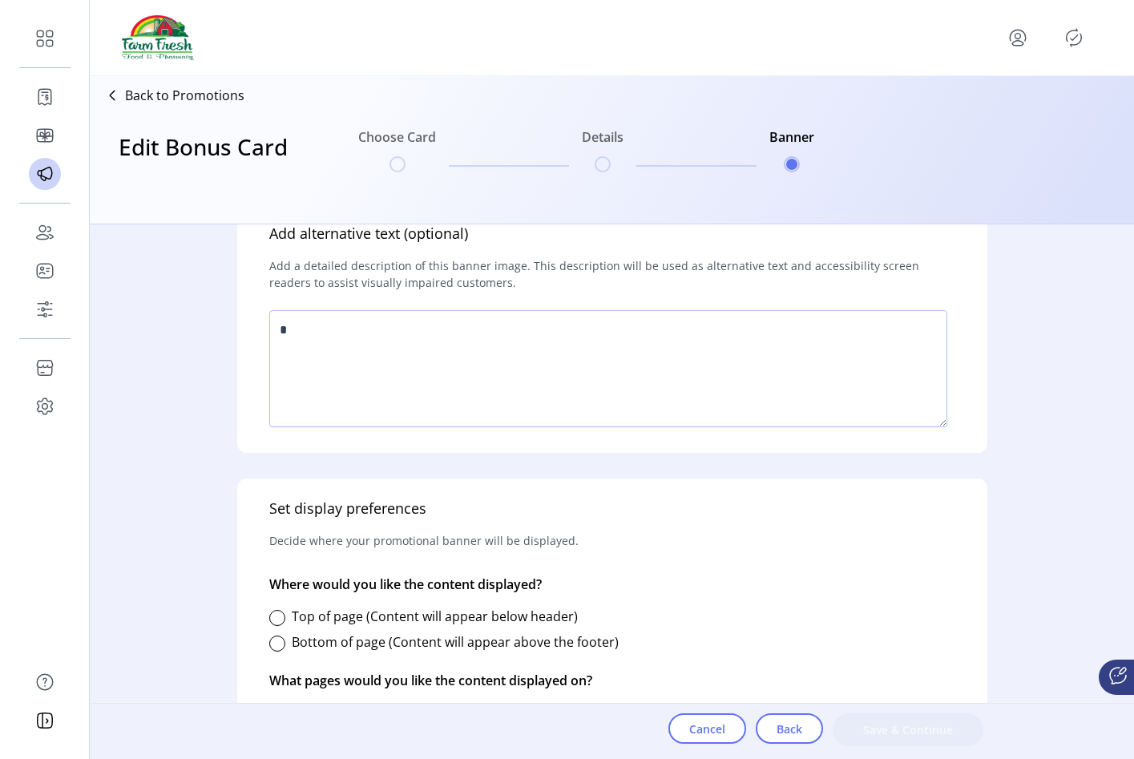
scroll to position [380, 0]
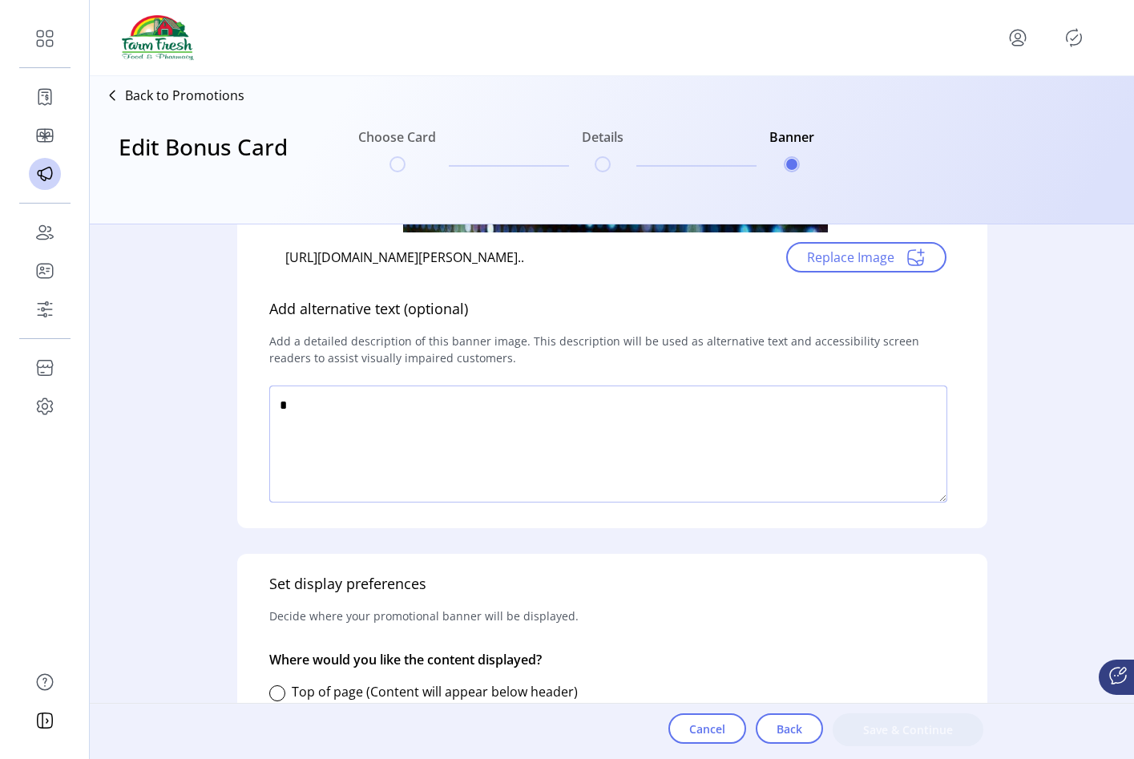
click at [681, 428] on textarea at bounding box center [608, 444] width 678 height 117
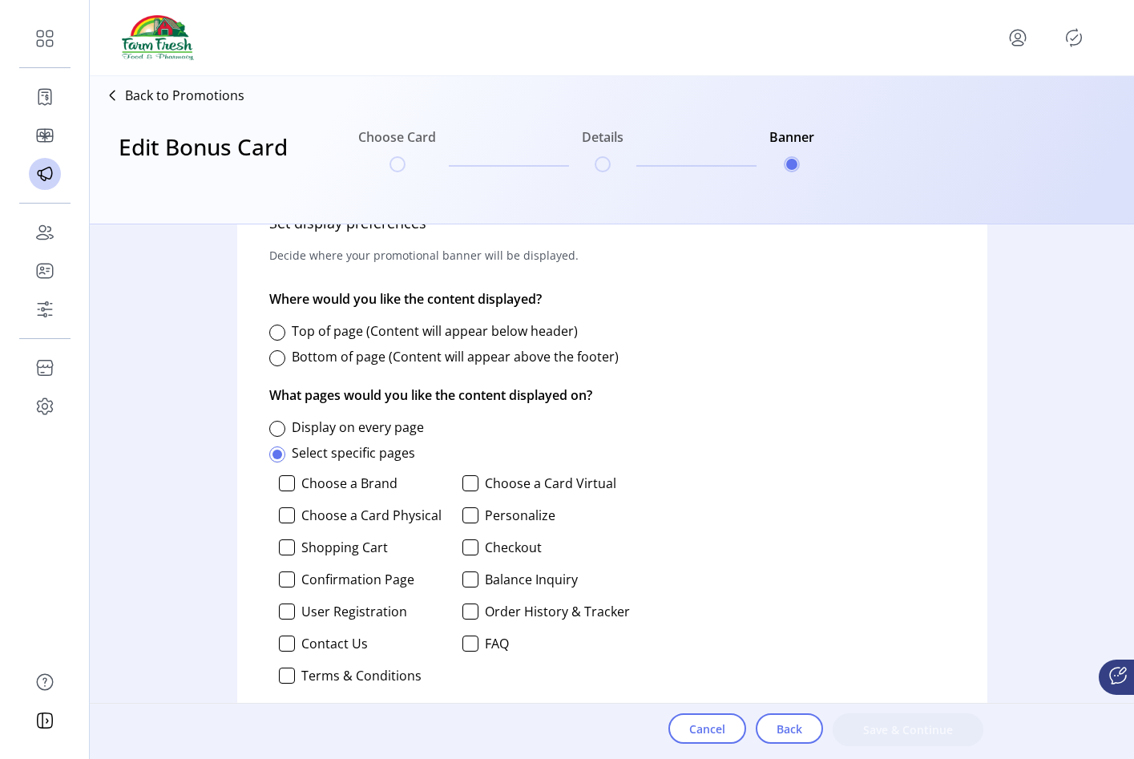
scroll to position [749, 0]
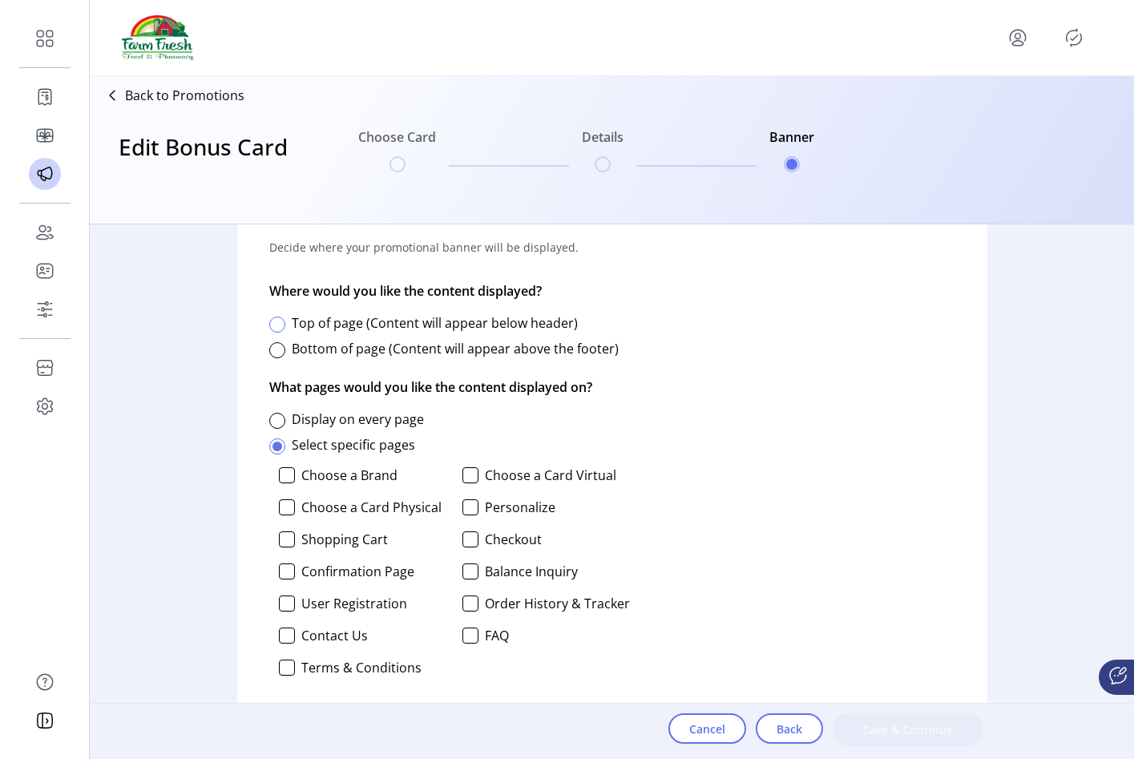
type textarea "****"
click at [280, 327] on div at bounding box center [277, 325] width 16 height 16
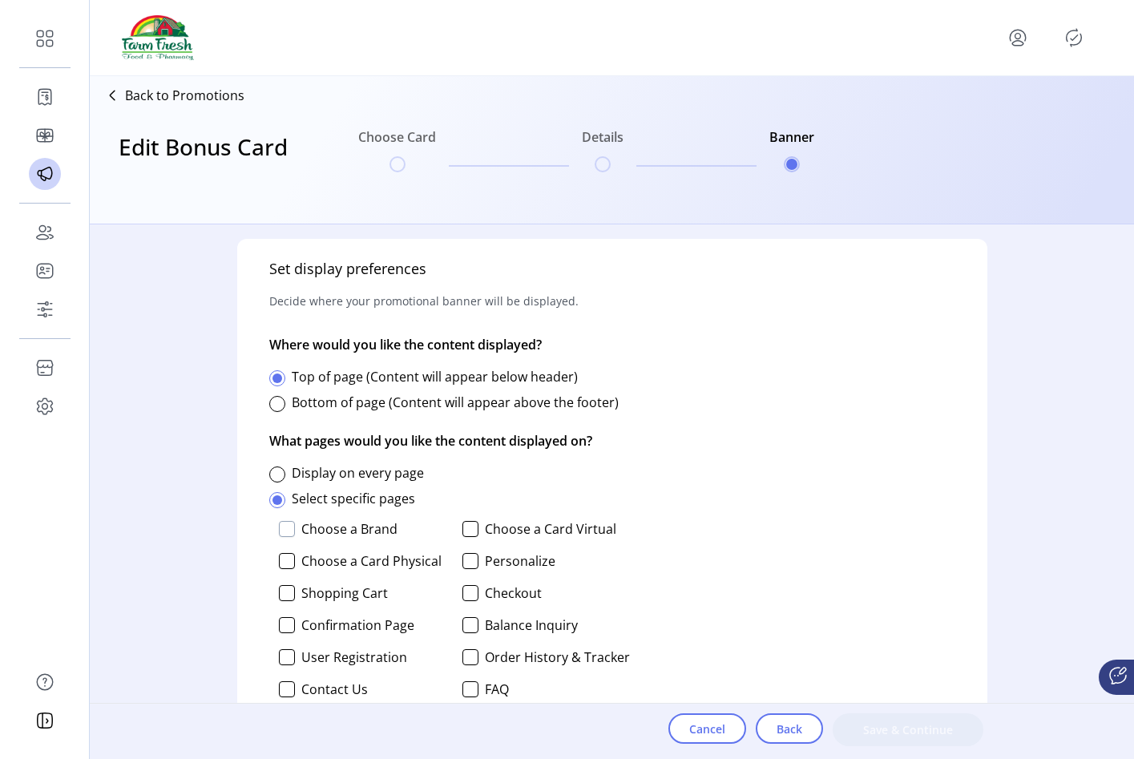
click at [289, 532] on div at bounding box center [287, 529] width 16 height 16
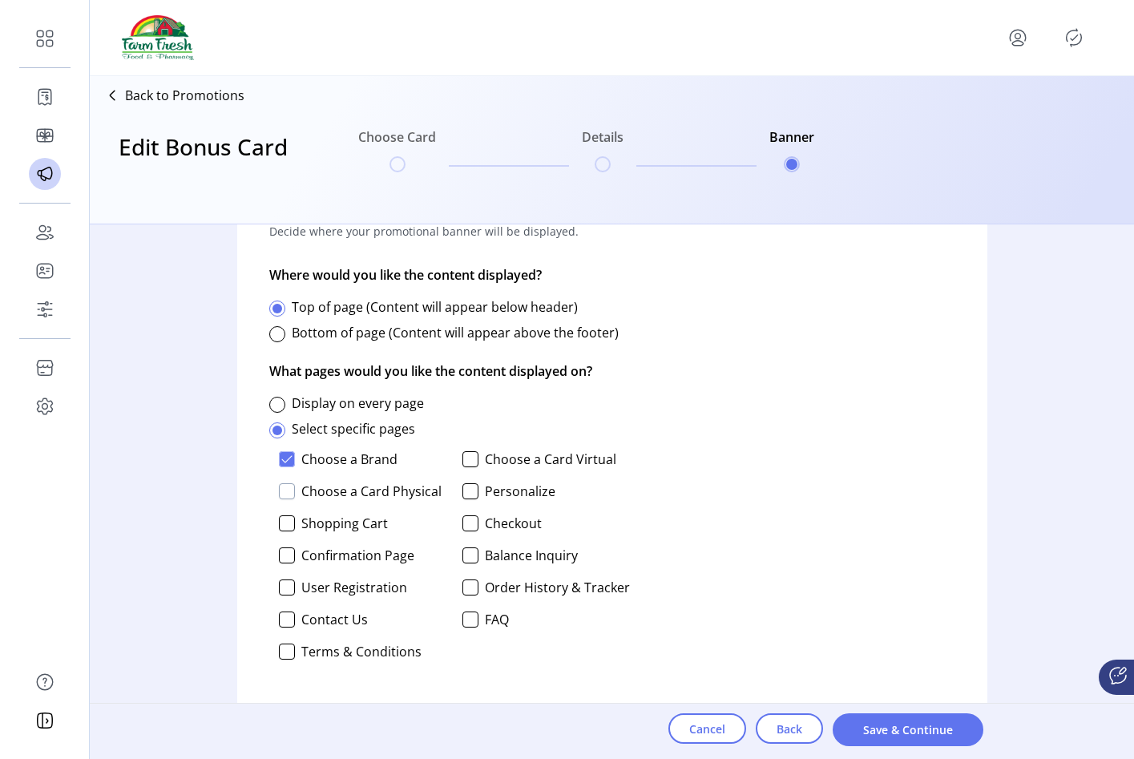
click at [289, 490] on div at bounding box center [287, 491] width 16 height 16
click at [467, 460] on div at bounding box center [470, 459] width 16 height 16
click at [468, 487] on div at bounding box center [470, 491] width 16 height 16
click at [273, 523] on div "Choose a Brand Choose a Card Virtual Choose a Card Physical Personalize Shoppin…" at bounding box center [449, 560] width 361 height 231
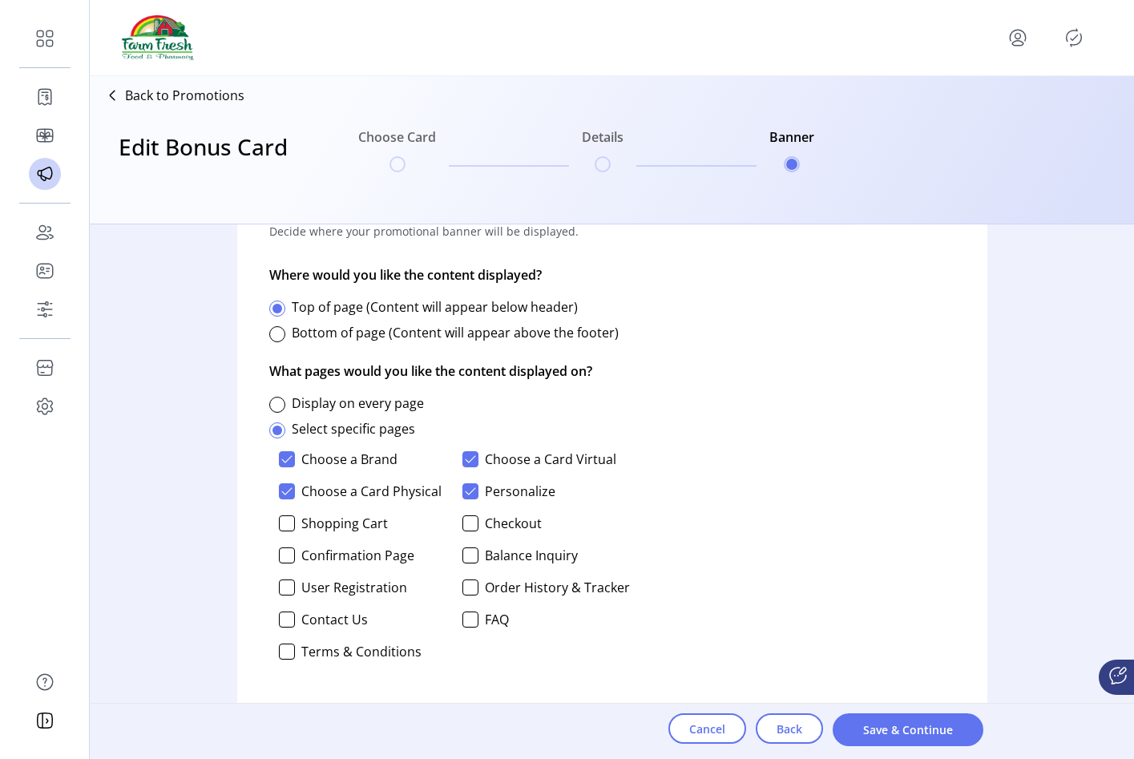
click at [277, 523] on div "Choose a Brand Choose a Card Virtual Choose a Card Physical Personalize Shoppin…" at bounding box center [449, 560] width 361 height 231
click at [462, 524] on div at bounding box center [470, 523] width 16 height 16
click at [285, 527] on div at bounding box center [287, 523] width 16 height 16
click at [286, 560] on div at bounding box center [287, 555] width 16 height 16
click at [472, 560] on div at bounding box center [470, 555] width 16 height 16
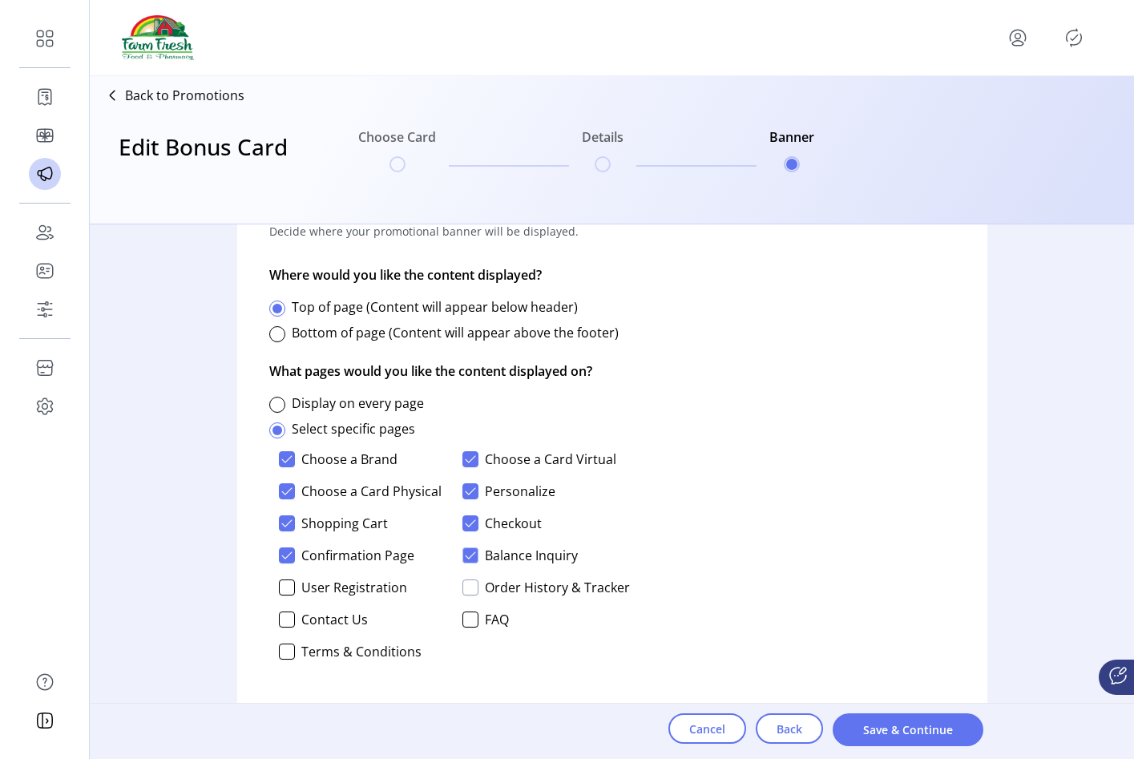
click at [473, 588] on div at bounding box center [470, 587] width 16 height 16
click at [288, 592] on div at bounding box center [287, 587] width 16 height 16
click at [288, 628] on div "Choose a Brand Choose a Card Virtual Choose a Card Physical Personalize Shoppin…" at bounding box center [449, 560] width 361 height 231
click at [288, 624] on div at bounding box center [287, 620] width 16 height 16
click at [289, 646] on div at bounding box center [287, 652] width 16 height 16
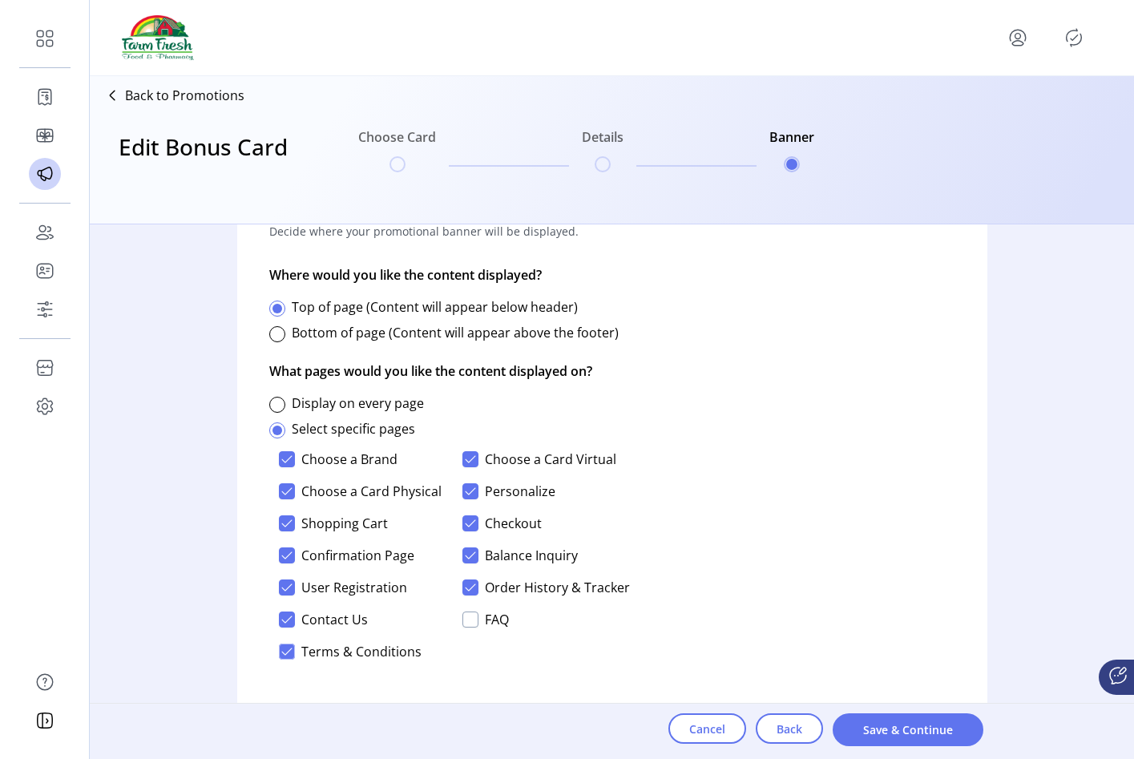
click at [463, 624] on div at bounding box center [470, 620] width 16 height 16
click at [851, 717] on button "Save & Continue" at bounding box center [908, 729] width 151 height 33
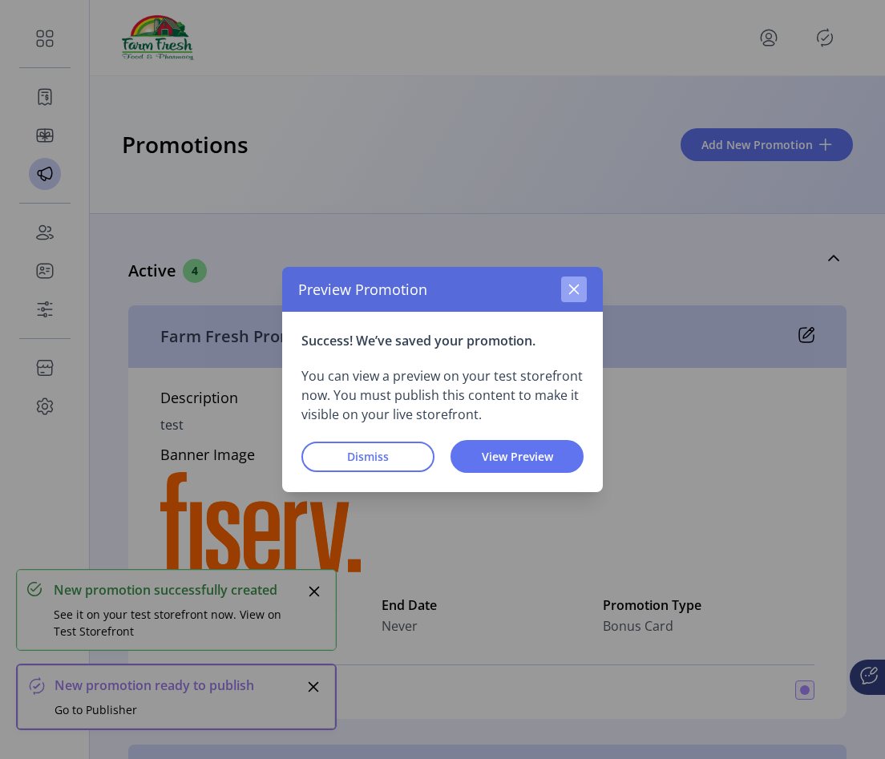
click at [583, 283] on button "button" at bounding box center [574, 290] width 26 height 26
